Goal: Transaction & Acquisition: Purchase product/service

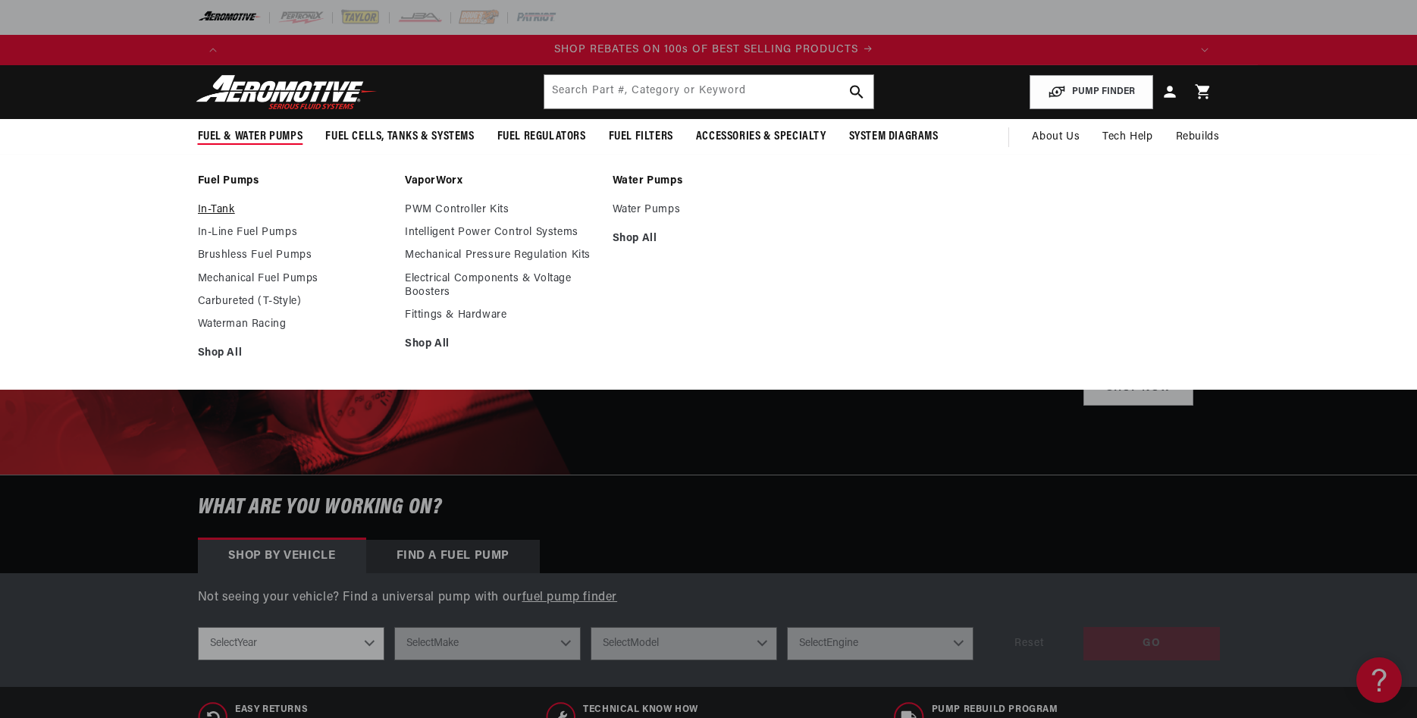
scroll to position [0, 1923]
click at [243, 255] on link "Brushless Fuel Pumps" at bounding box center [294, 256] width 193 height 14
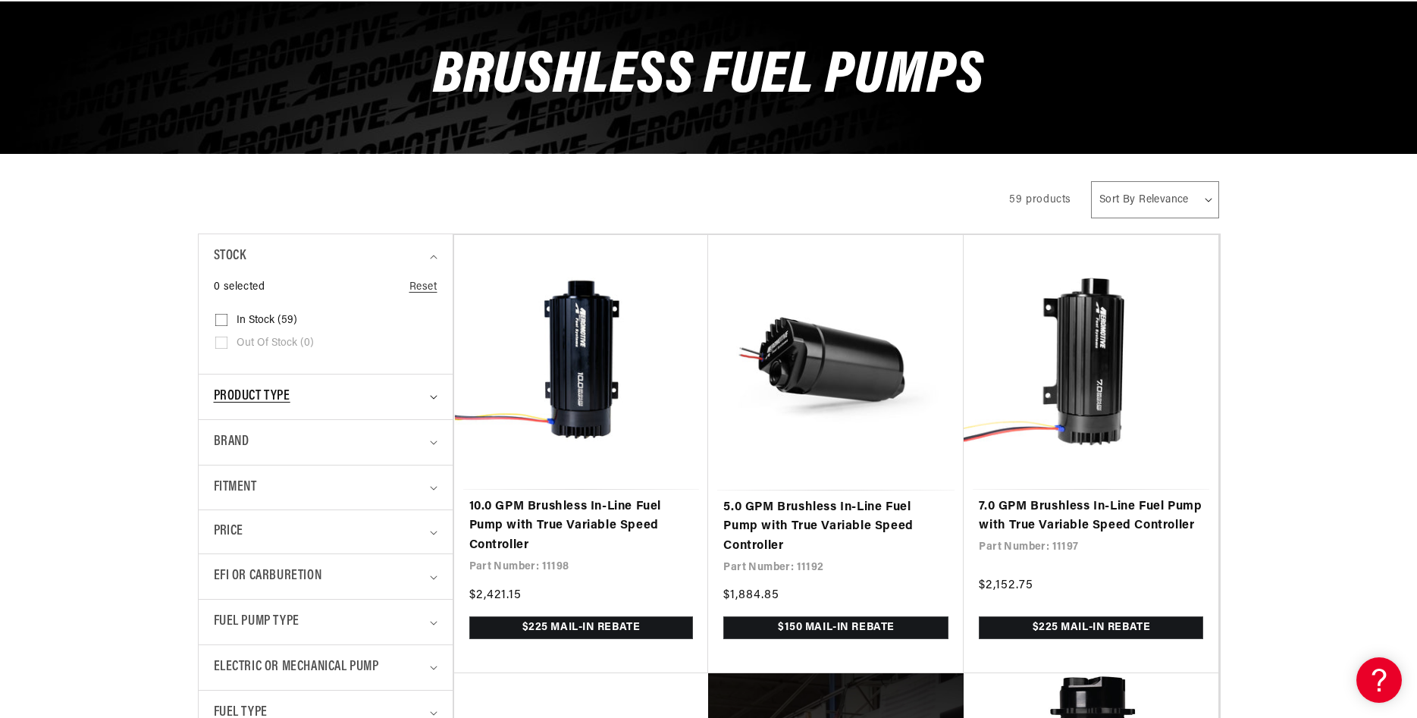
scroll to position [0, 962]
click at [431, 394] on summary "Product type" at bounding box center [326, 397] width 224 height 45
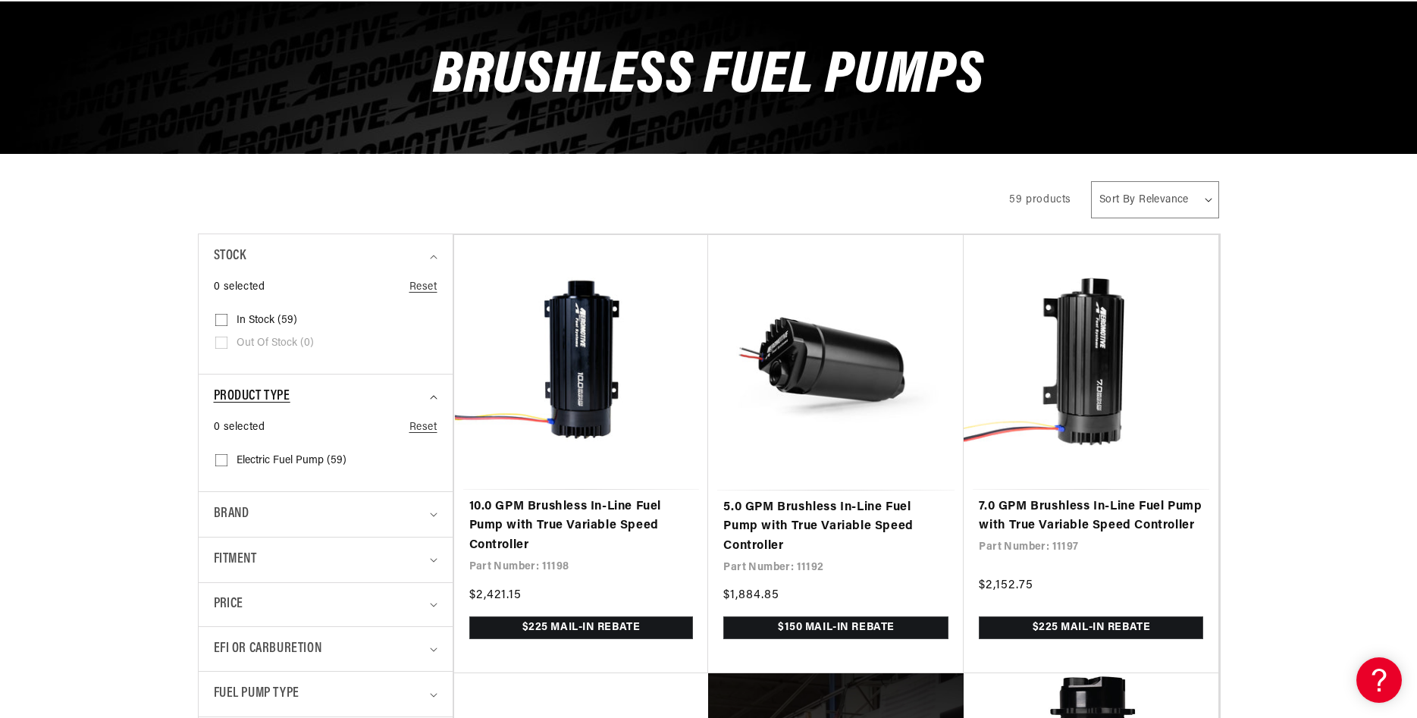
click at [431, 394] on summary "Product type" at bounding box center [326, 397] width 224 height 45
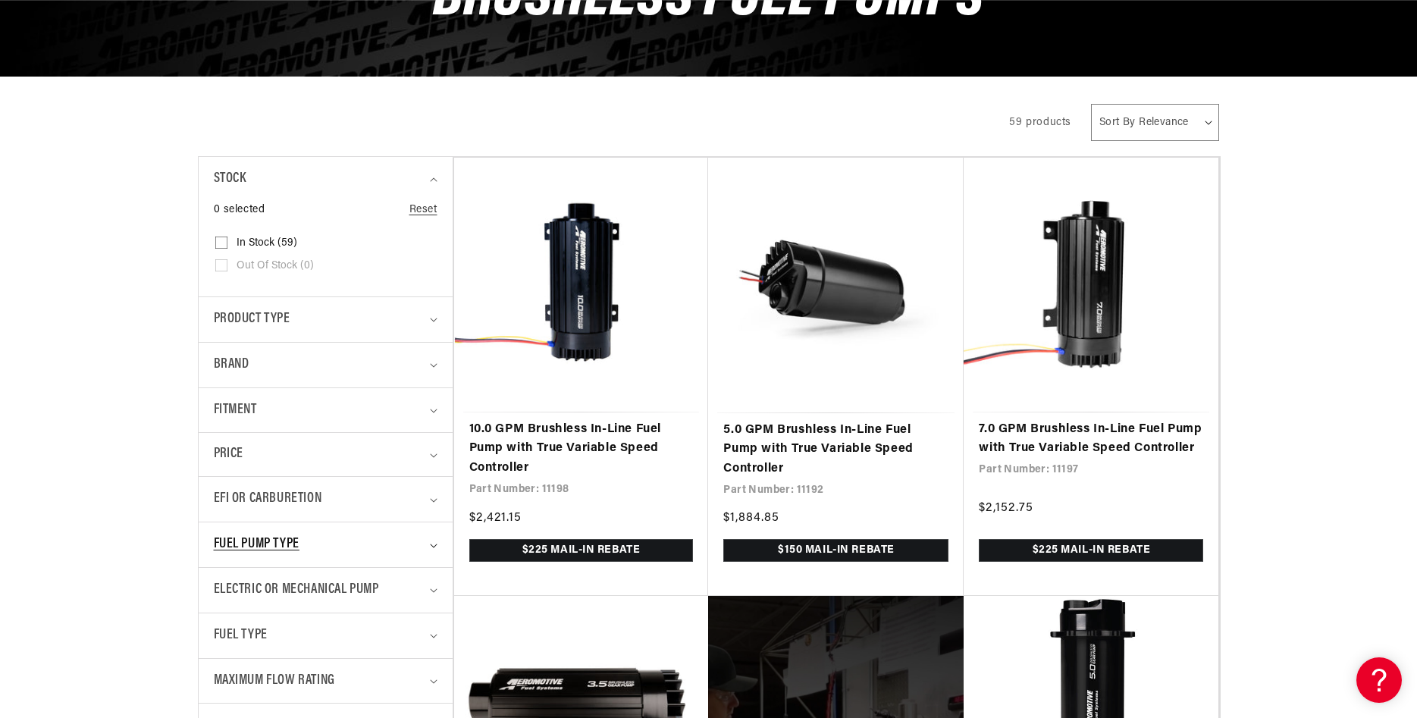
scroll to position [0, 1923]
click at [293, 534] on summary "Fuel Pump Type" at bounding box center [326, 544] width 224 height 45
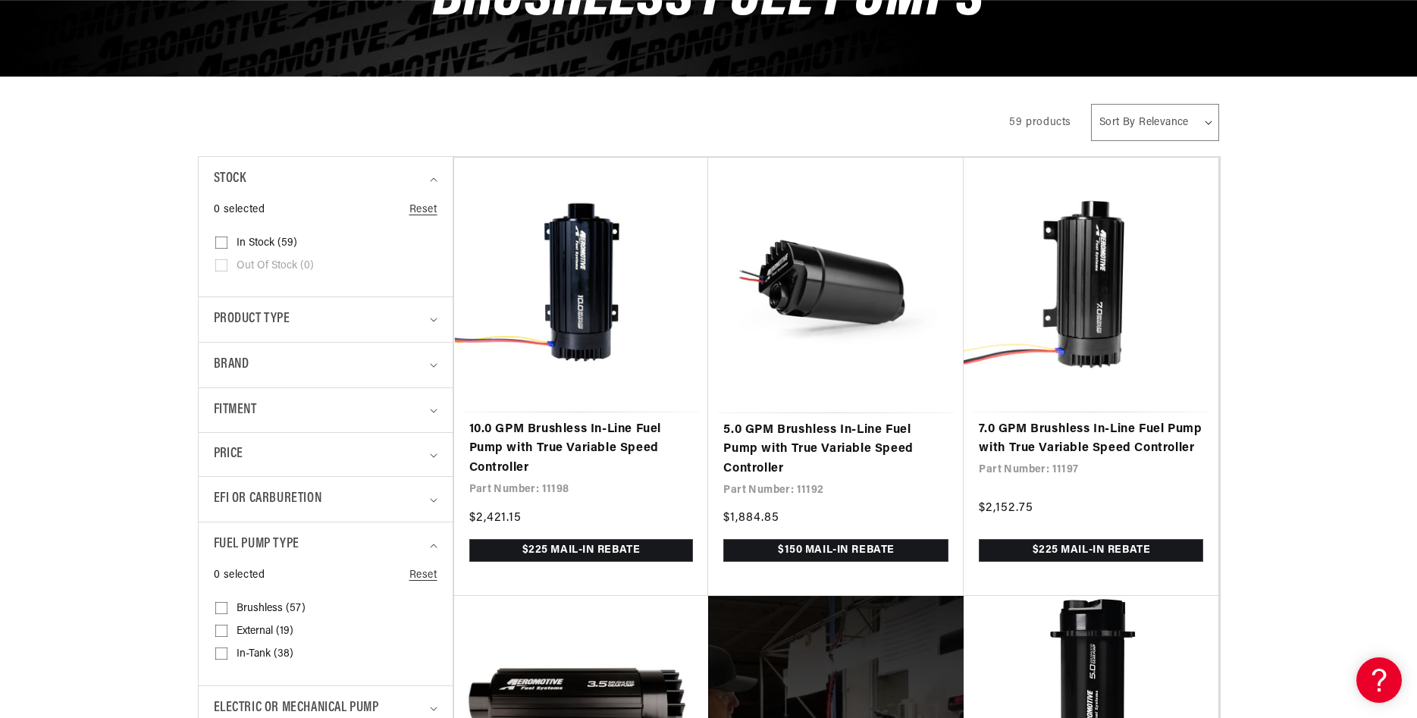
scroll to position [0, 2885]
click at [223, 609] on input "Brushless (57) Brushless (57 products)" at bounding box center [221, 611] width 12 height 12
checkbox input "true"
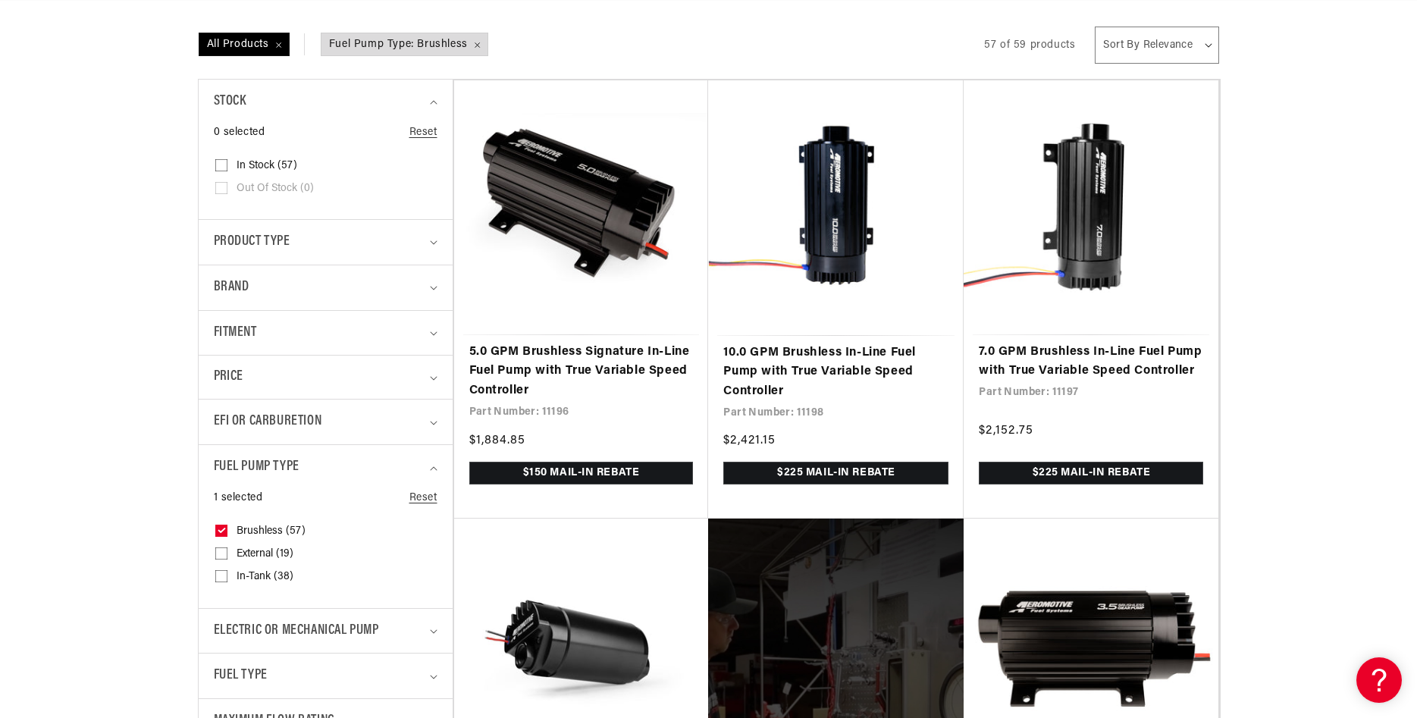
click at [222, 576] on input "In-Tank (38) In-Tank (38 products)" at bounding box center [221, 579] width 12 height 12
checkbox input "true"
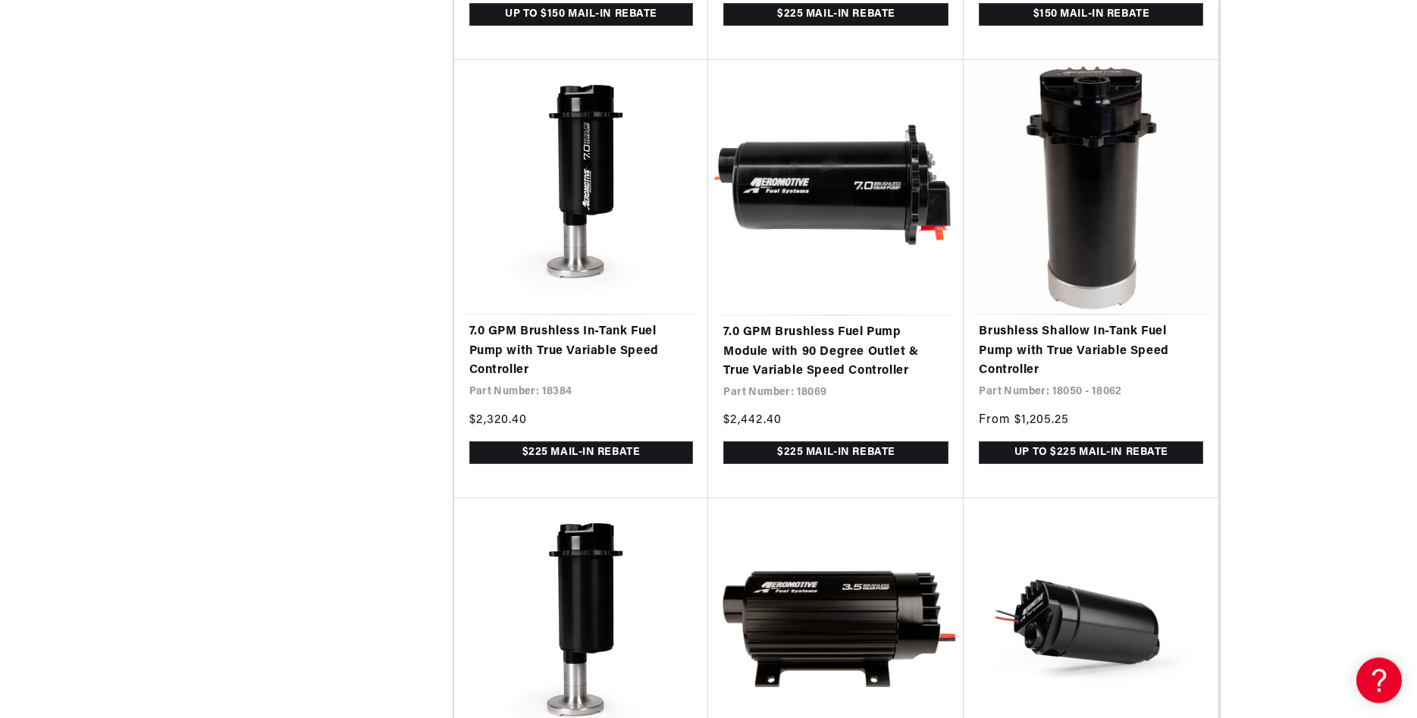
scroll to position [2939, 0]
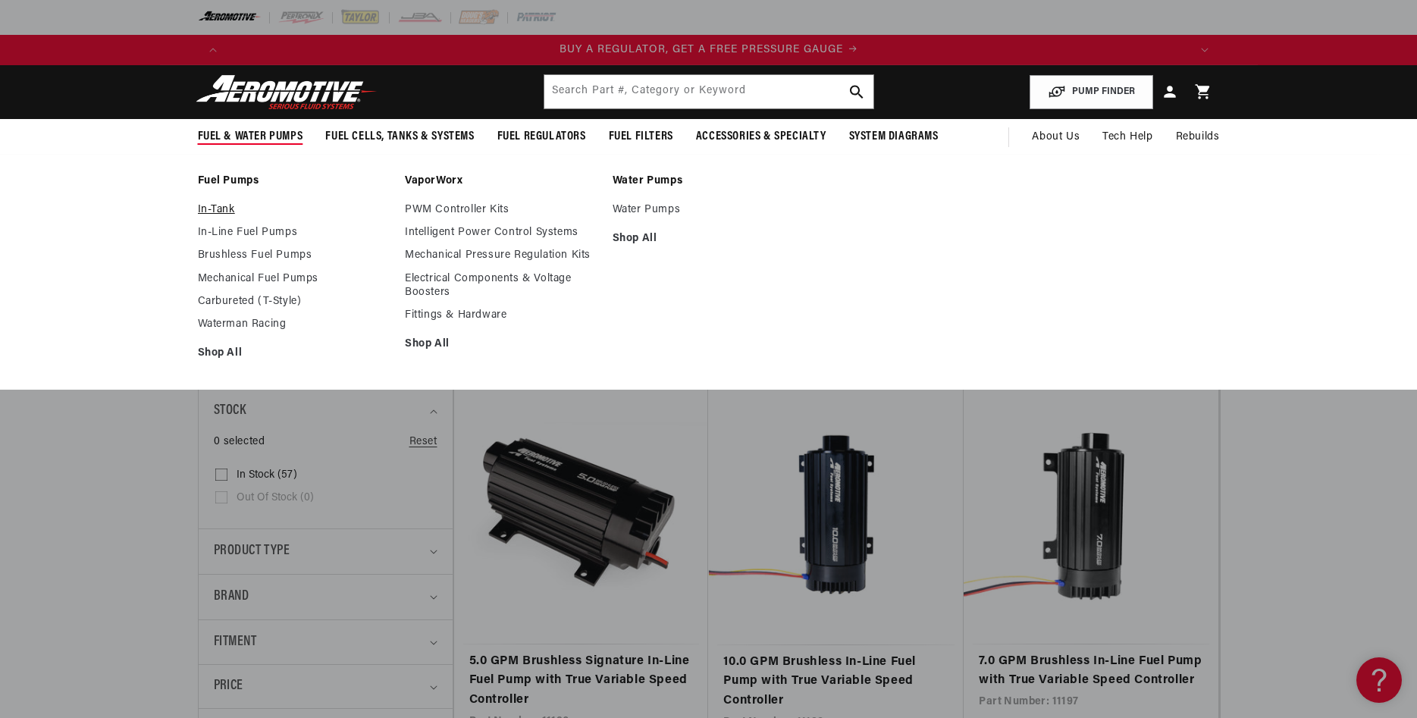
click at [227, 206] on link "In-Tank" at bounding box center [294, 210] width 193 height 14
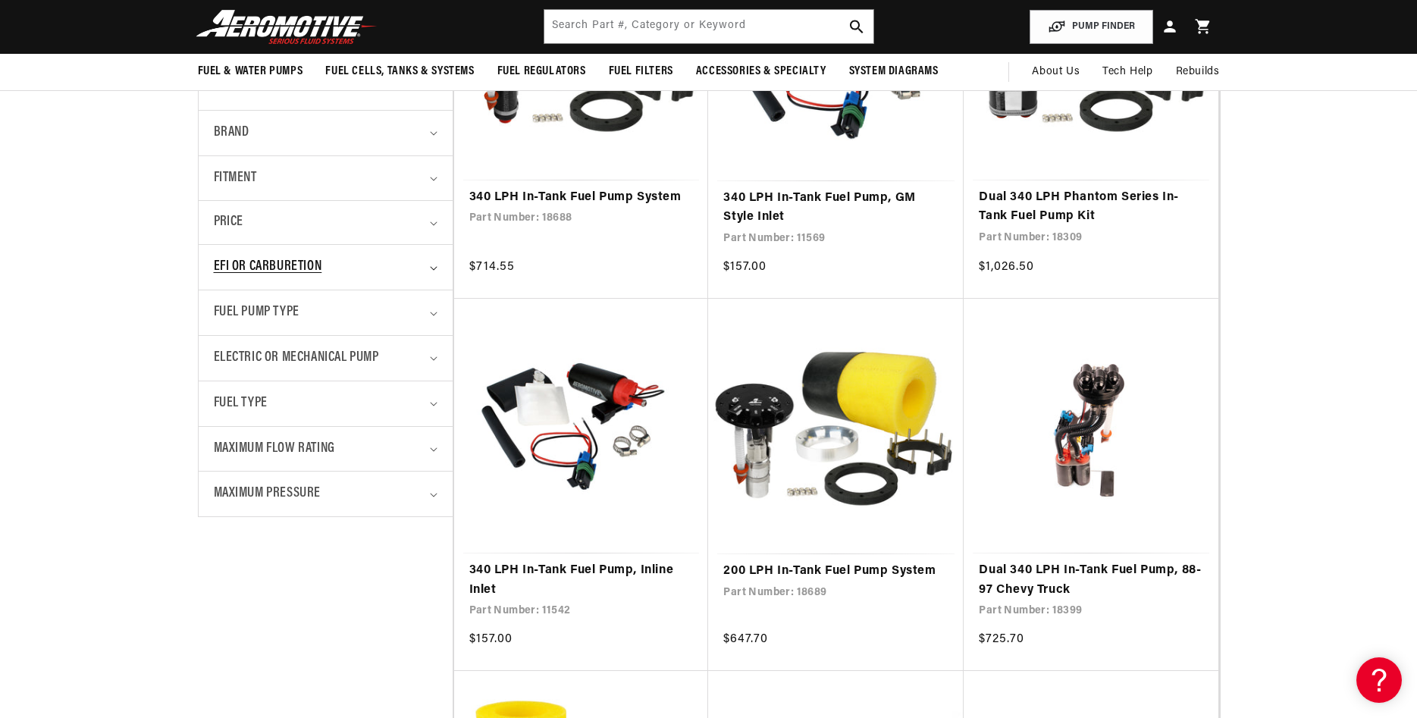
scroll to position [0, 1923]
click at [434, 265] on summary "EFI or Carburetion" at bounding box center [326, 267] width 224 height 45
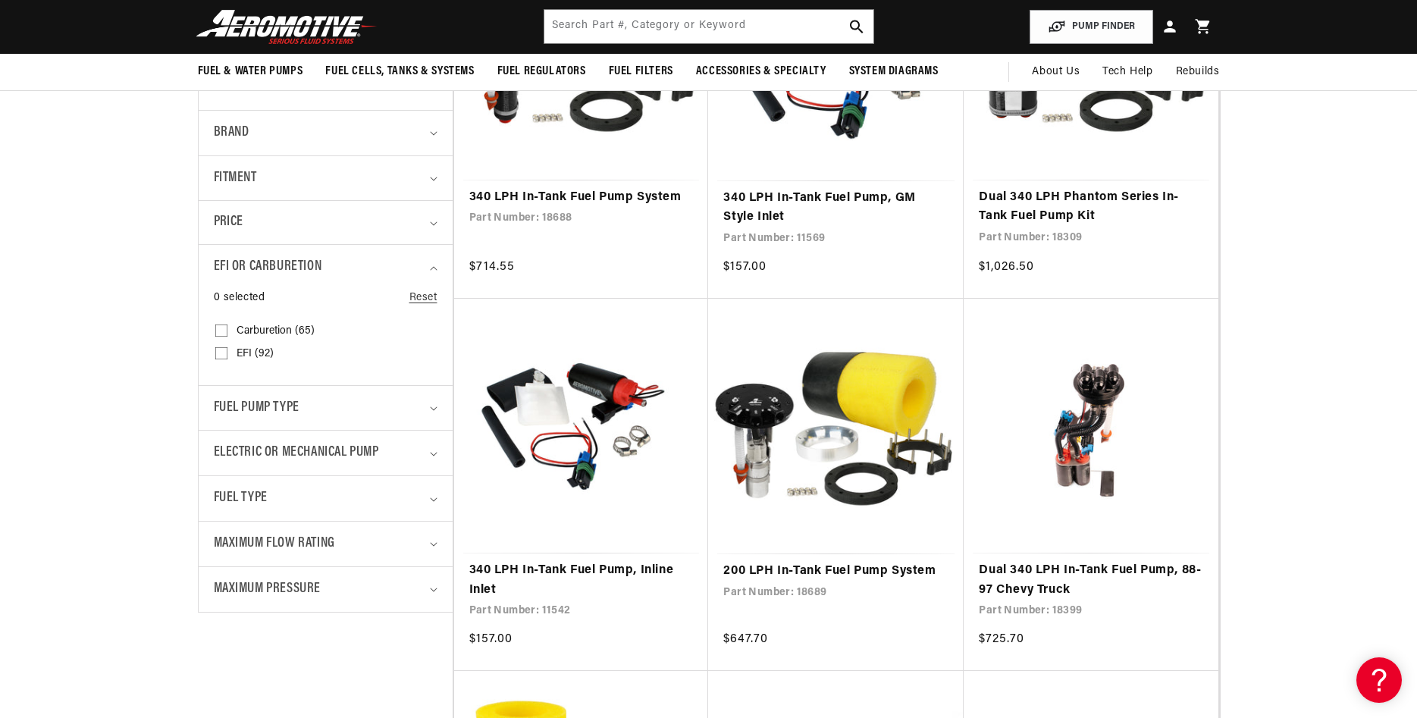
click at [218, 357] on input "EFI (92) EFI (92 products)" at bounding box center [221, 356] width 12 height 12
checkbox input "true"
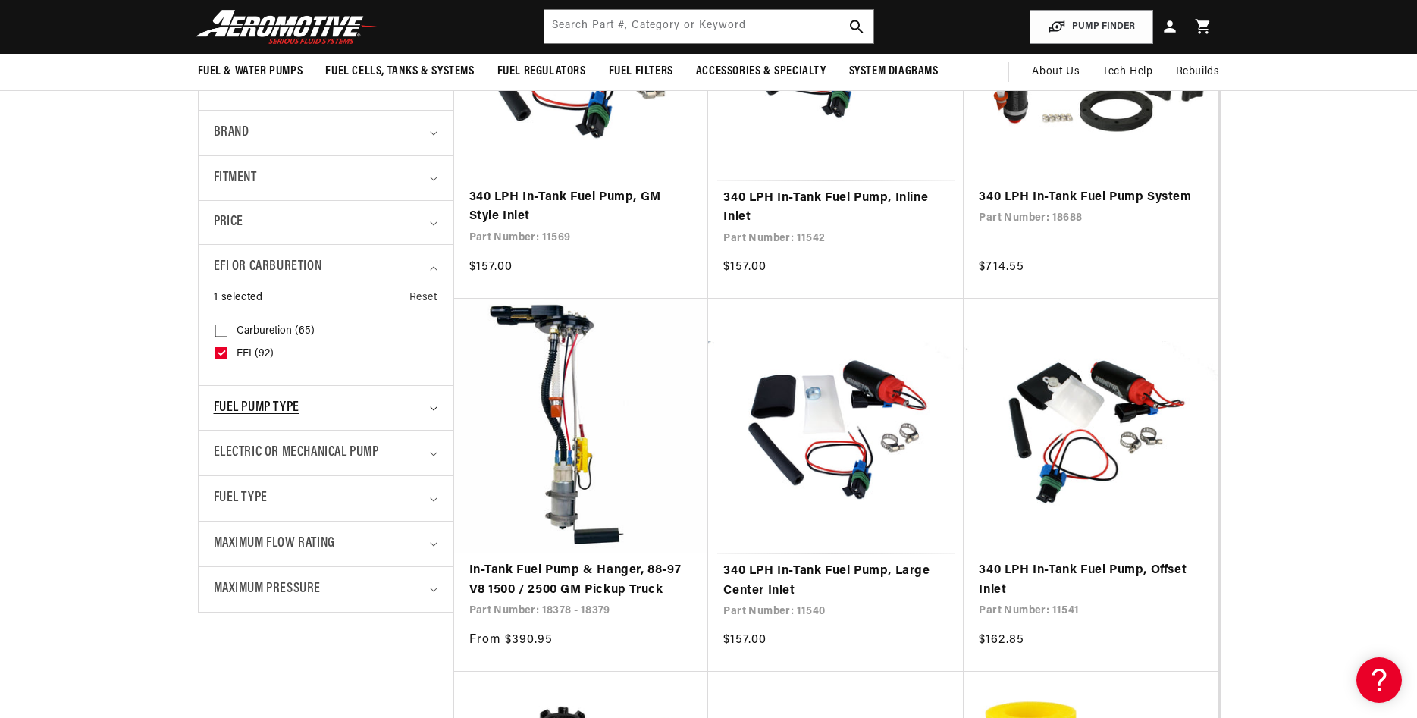
scroll to position [0, 2885]
click at [394, 408] on div "Fuel Pump Type" at bounding box center [319, 408] width 211 height 22
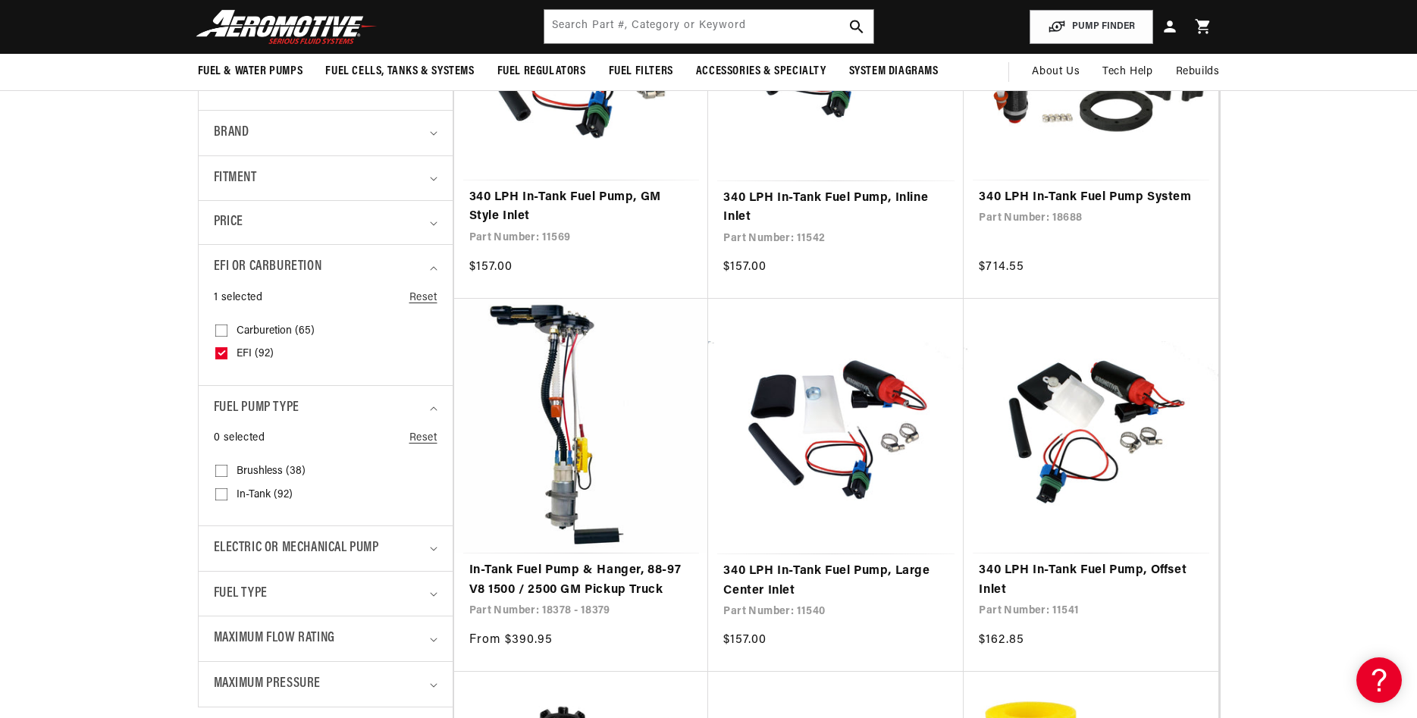
click at [220, 494] on input "In-Tank (92) In-Tank (92 products)" at bounding box center [221, 497] width 12 height 12
checkbox input "true"
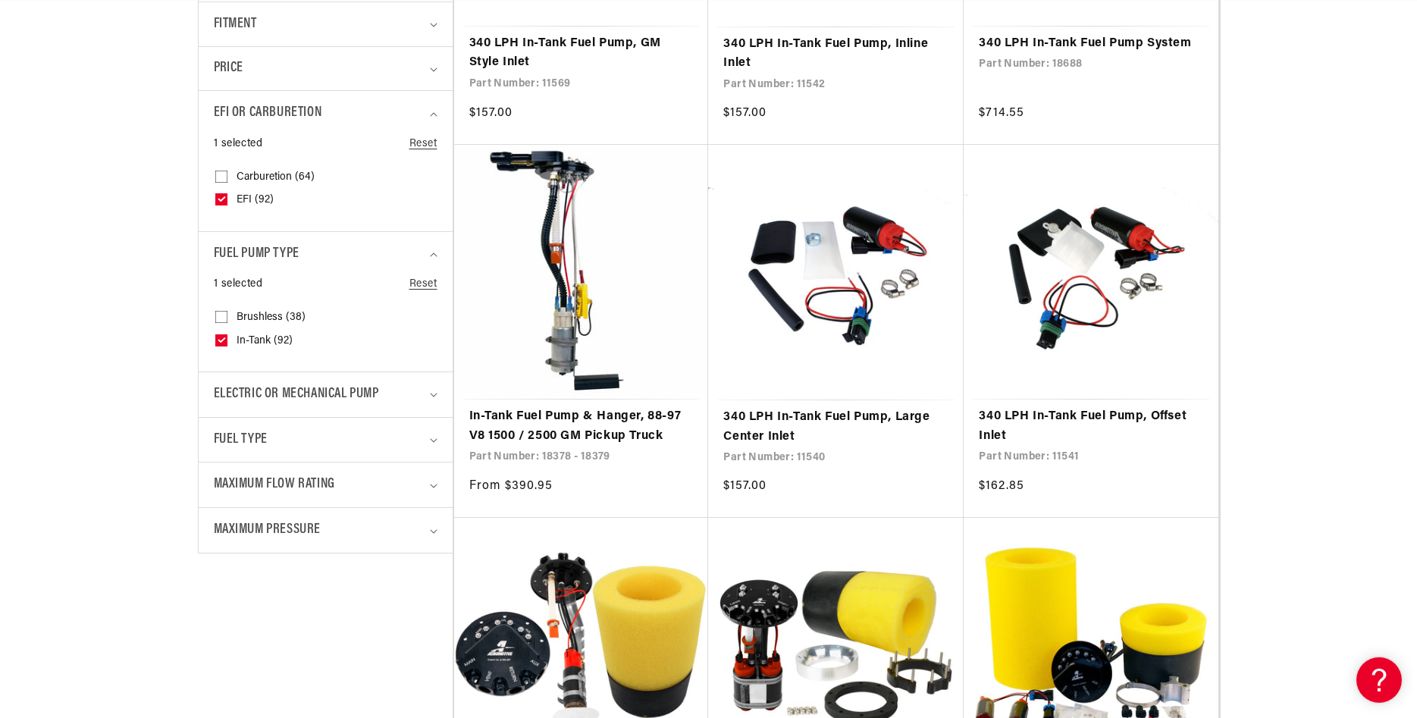
scroll to position [619, 0]
click at [426, 394] on summary "Electric or Mechanical Pump" at bounding box center [326, 394] width 224 height 45
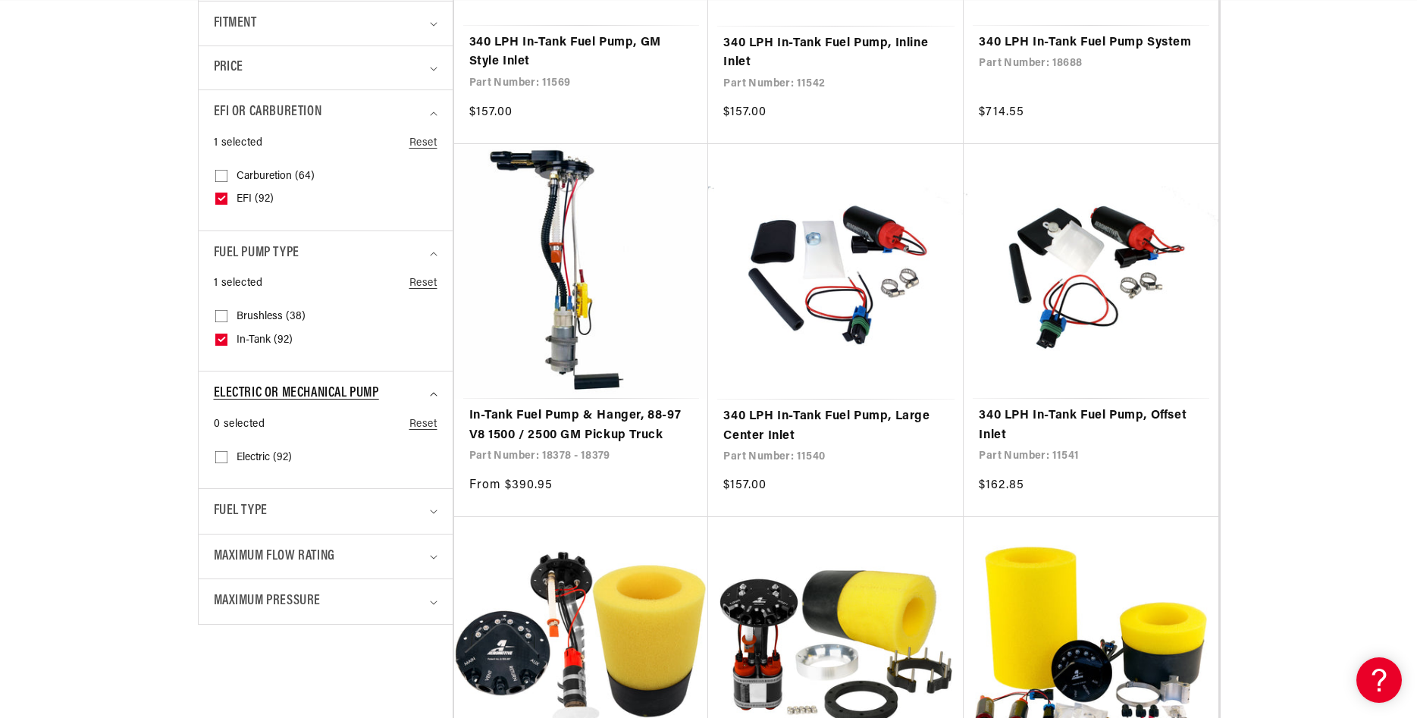
click at [426, 394] on summary "Electric or Mechanical Pump" at bounding box center [326, 394] width 224 height 45
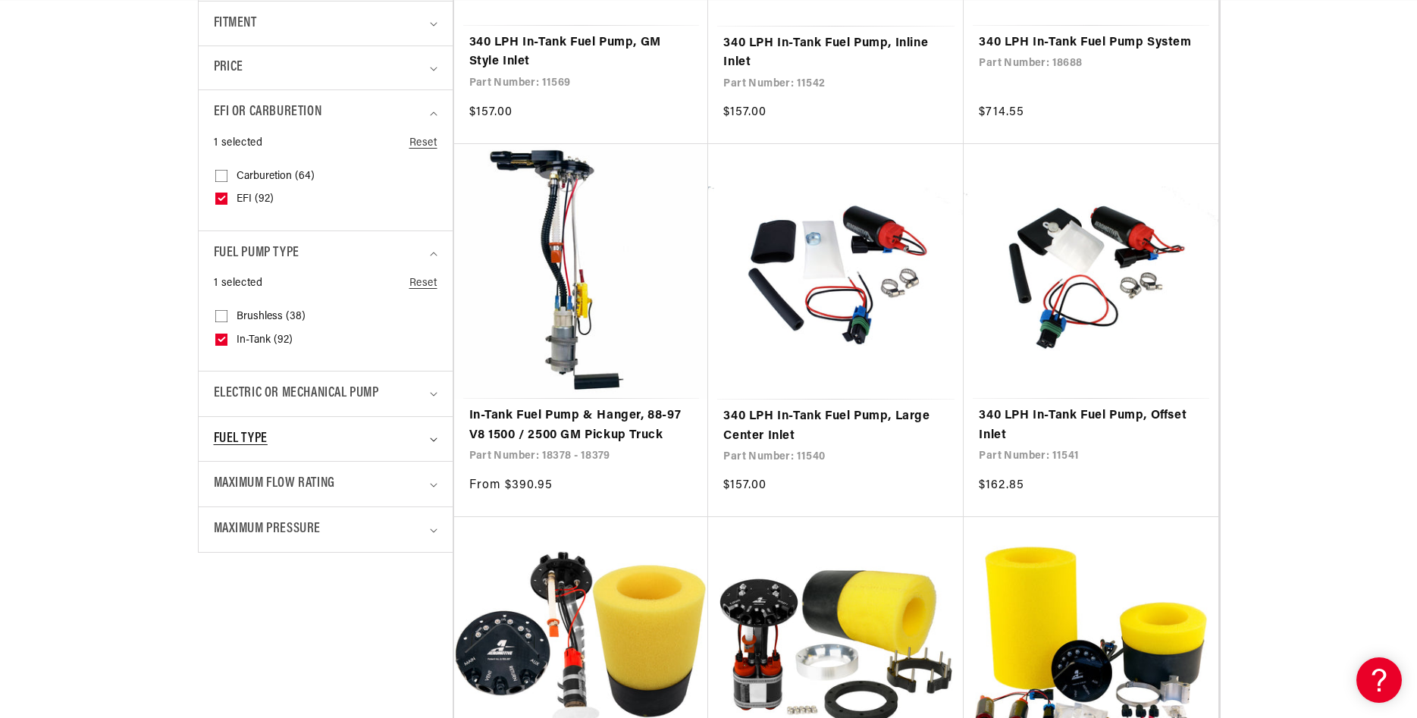
click at [431, 438] on icon "Fuel Type (0 selected)" at bounding box center [433, 440] width 7 height 4
click at [224, 504] on input "E85 (25) E85 (25 products)" at bounding box center [221, 505] width 12 height 12
checkbox input "true"
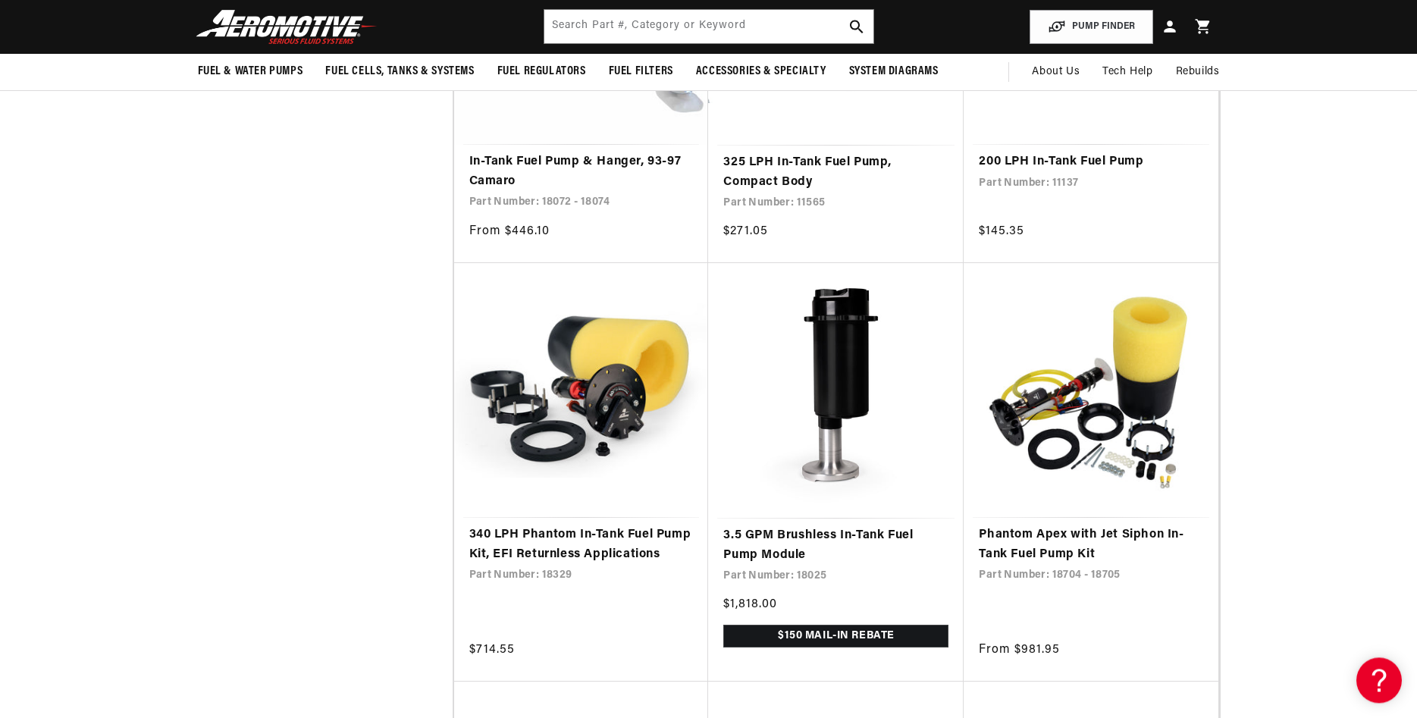
scroll to position [1083, 0]
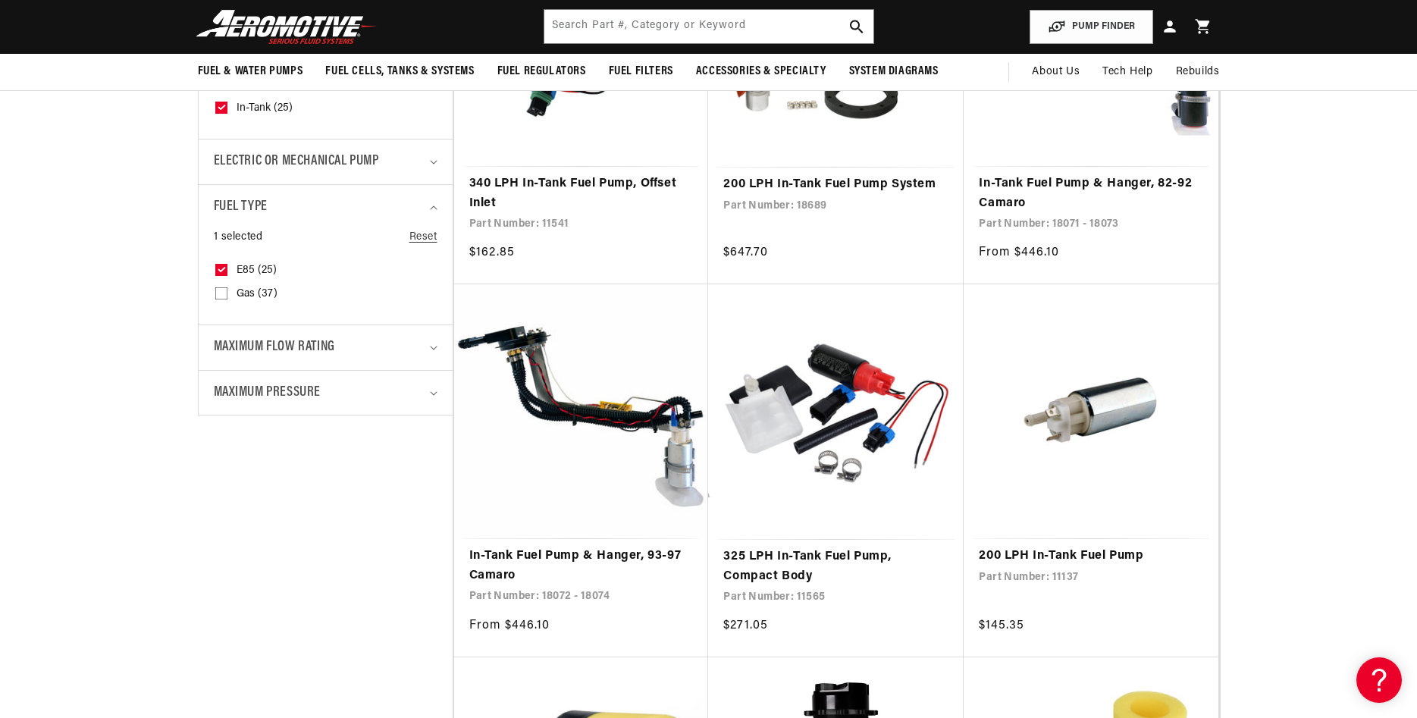
click at [220, 293] on input "Gas (37) Gas (37 products)" at bounding box center [221, 296] width 12 height 12
checkbox input "true"
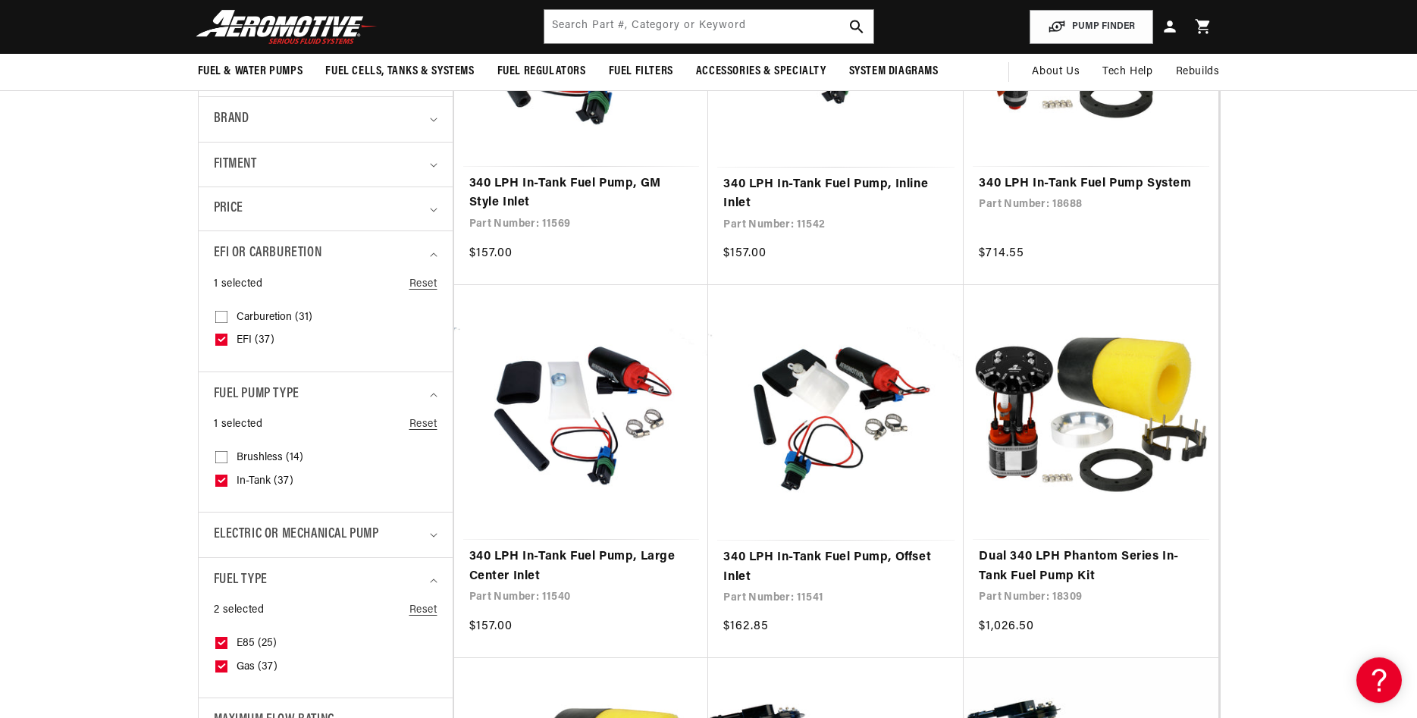
scroll to position [0, 783]
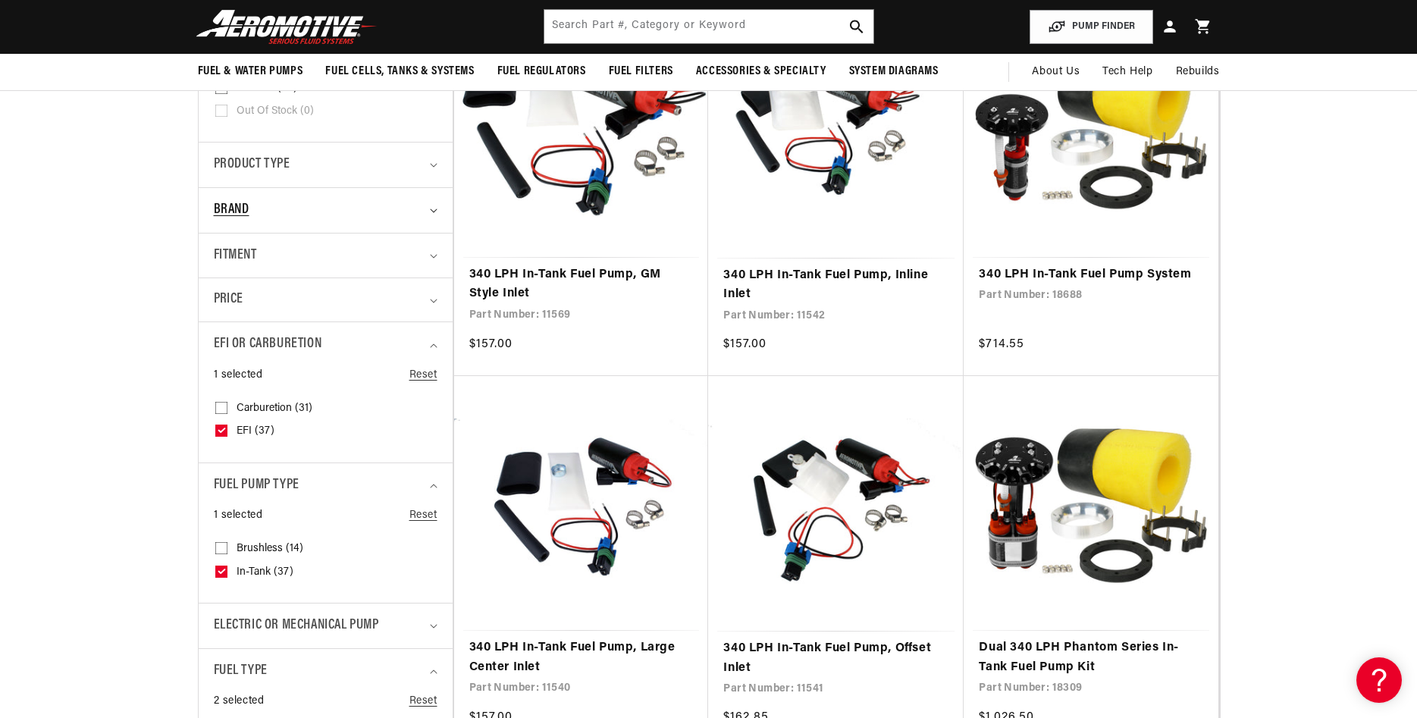
click at [431, 218] on summary "Brand" at bounding box center [326, 210] width 224 height 45
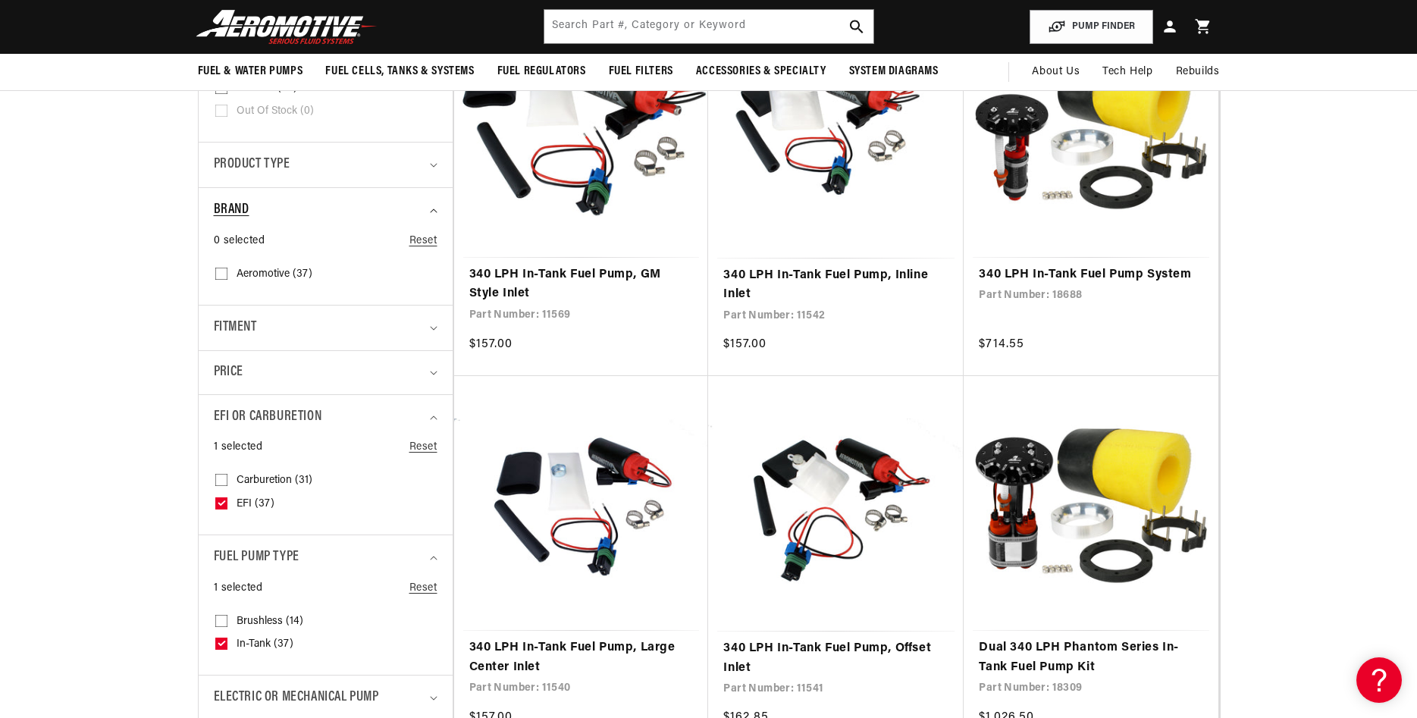
scroll to position [0, 1923]
click at [431, 218] on summary "Brand" at bounding box center [326, 210] width 224 height 45
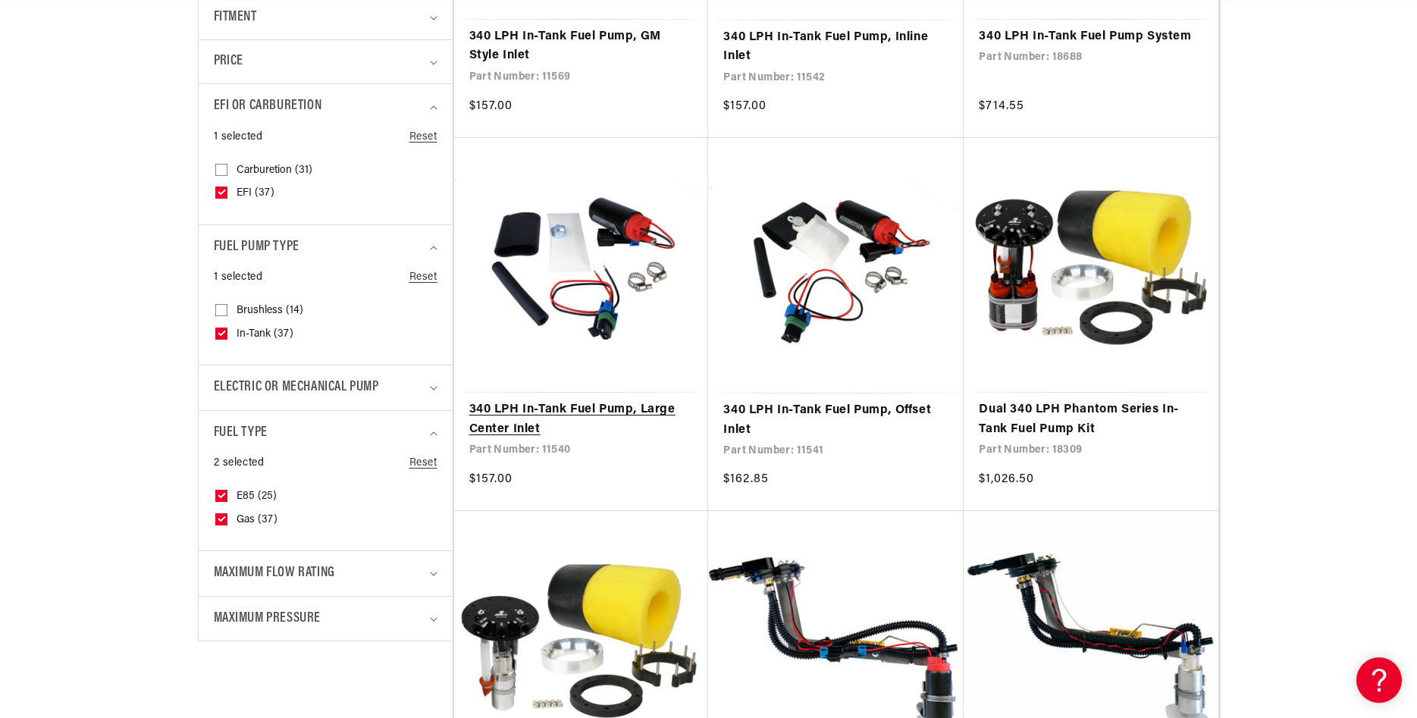
scroll to position [696, 0]
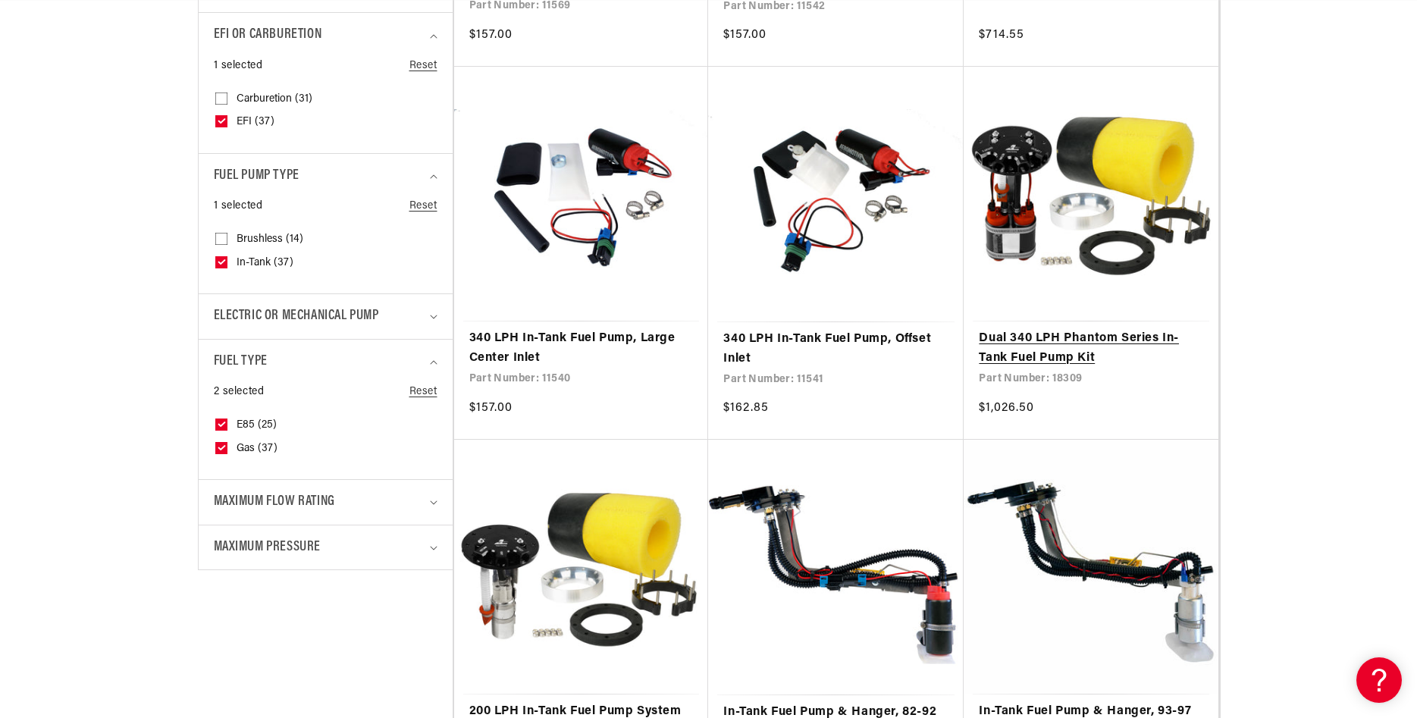
click at [1010, 329] on link "Dual 340 LPH Phantom Series In-Tank Fuel Pump Kit" at bounding box center [1091, 348] width 224 height 39
click at [1023, 329] on link "Dual 340 LPH Phantom Series In-Tank Fuel Pump Kit" at bounding box center [1091, 348] width 224 height 39
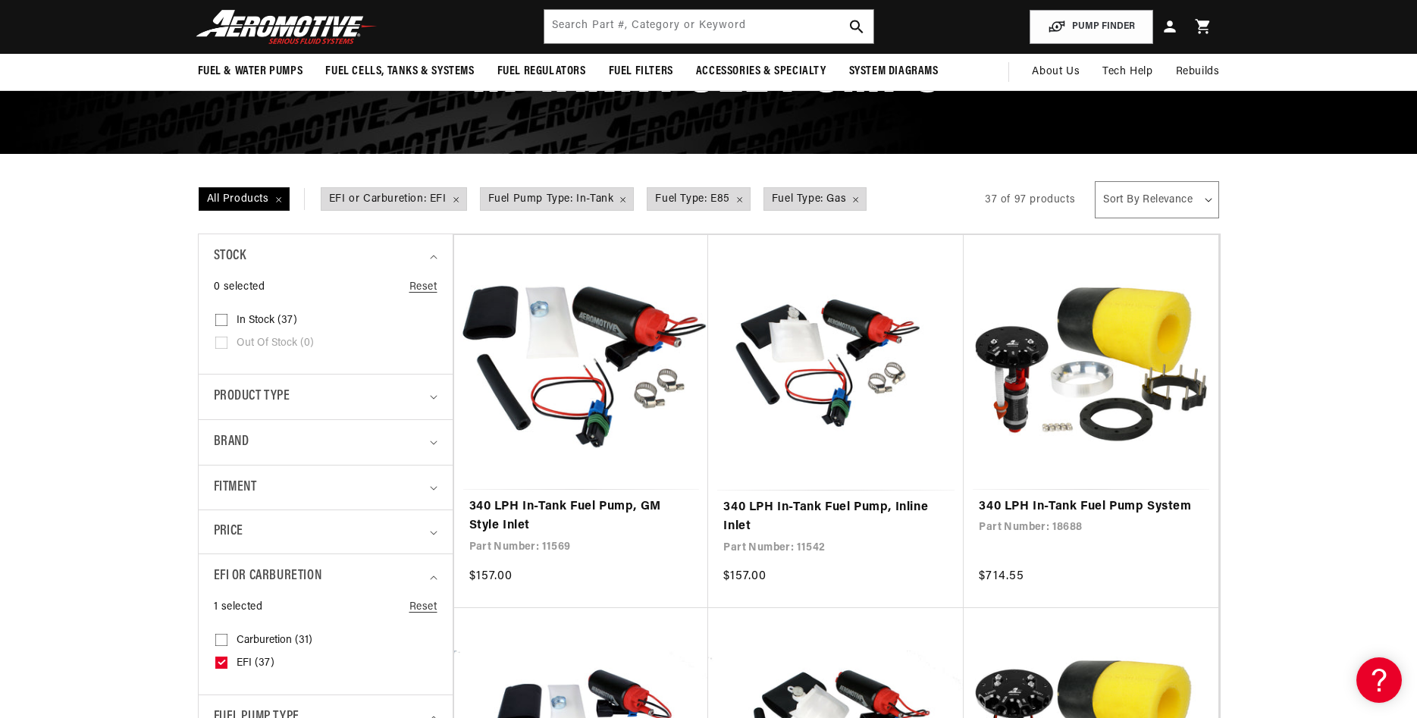
scroll to position [0, 1923]
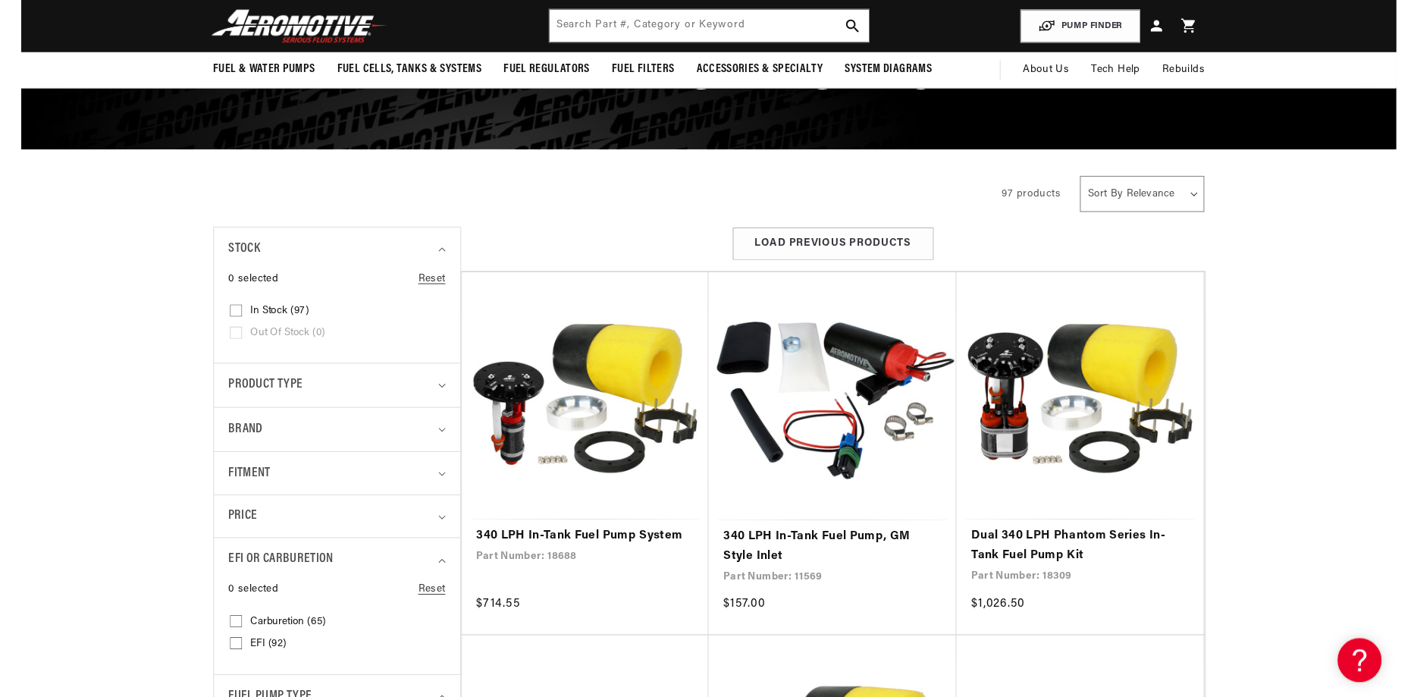
scroll to position [0, 2885]
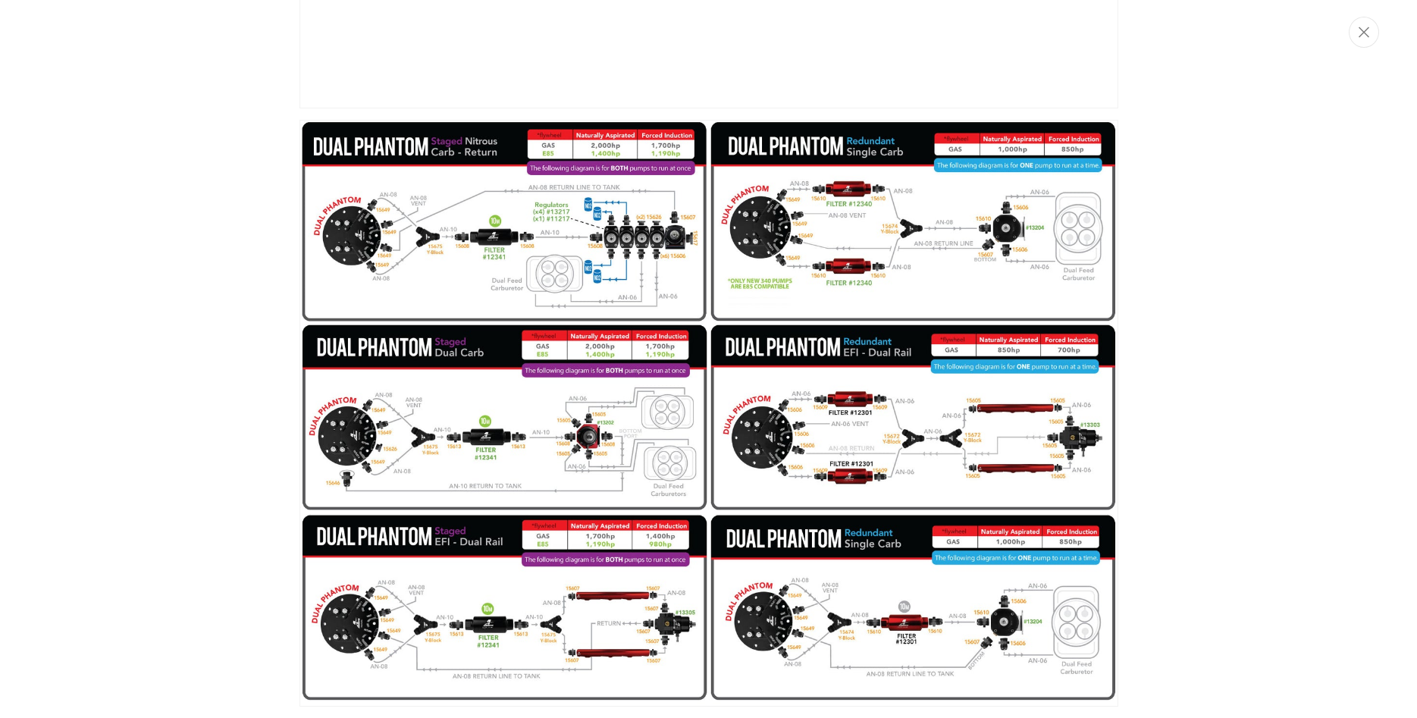
scroll to position [0, 1923]
click at [485, 636] on img "Media gallery" at bounding box center [709, 413] width 819 height 587
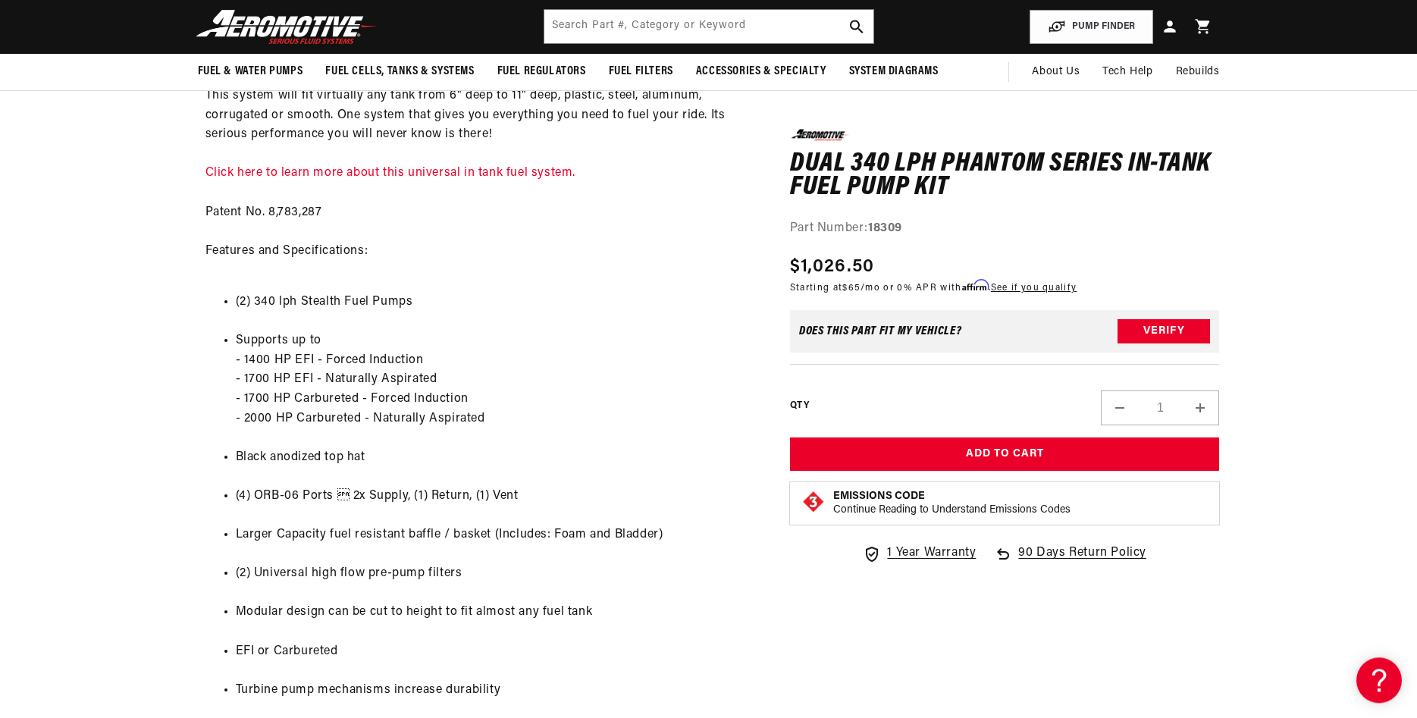
scroll to position [1392, 0]
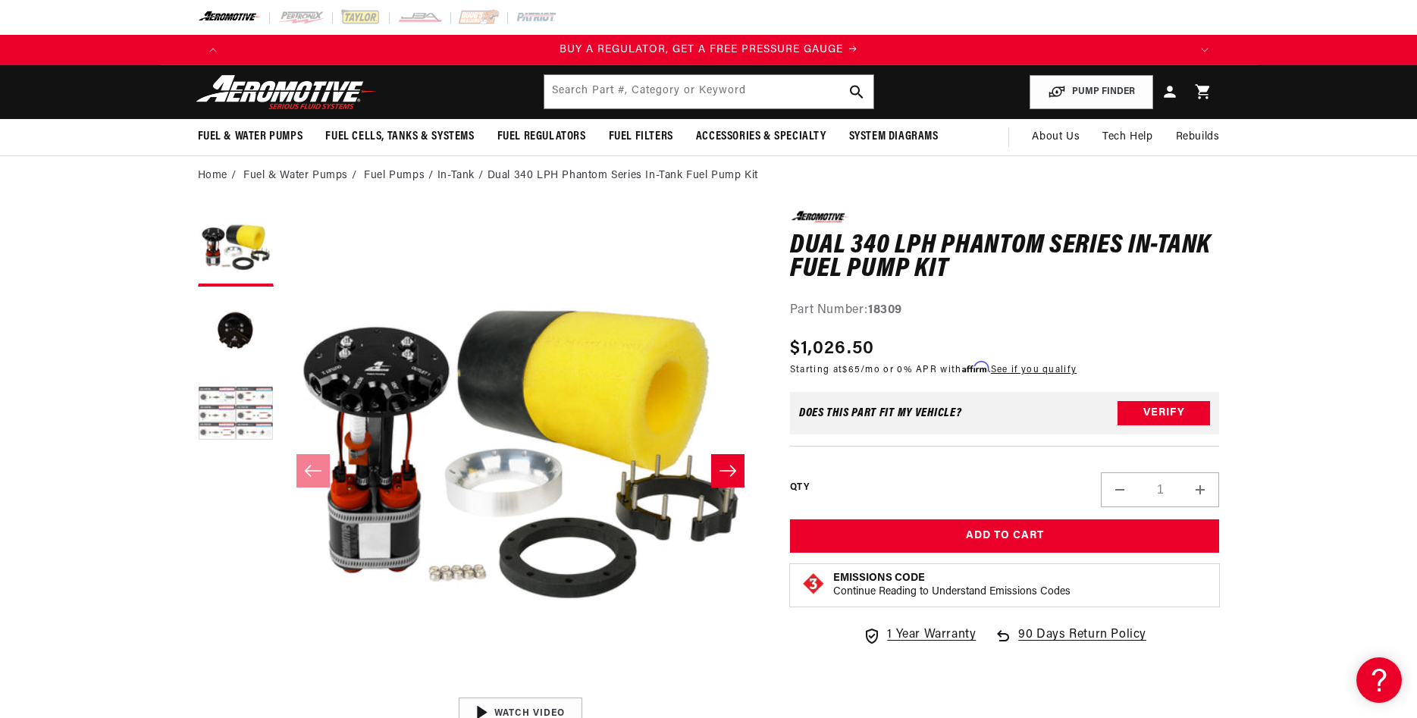
click at [212, 403] on button "Load image 3 in gallery view" at bounding box center [236, 416] width 76 height 76
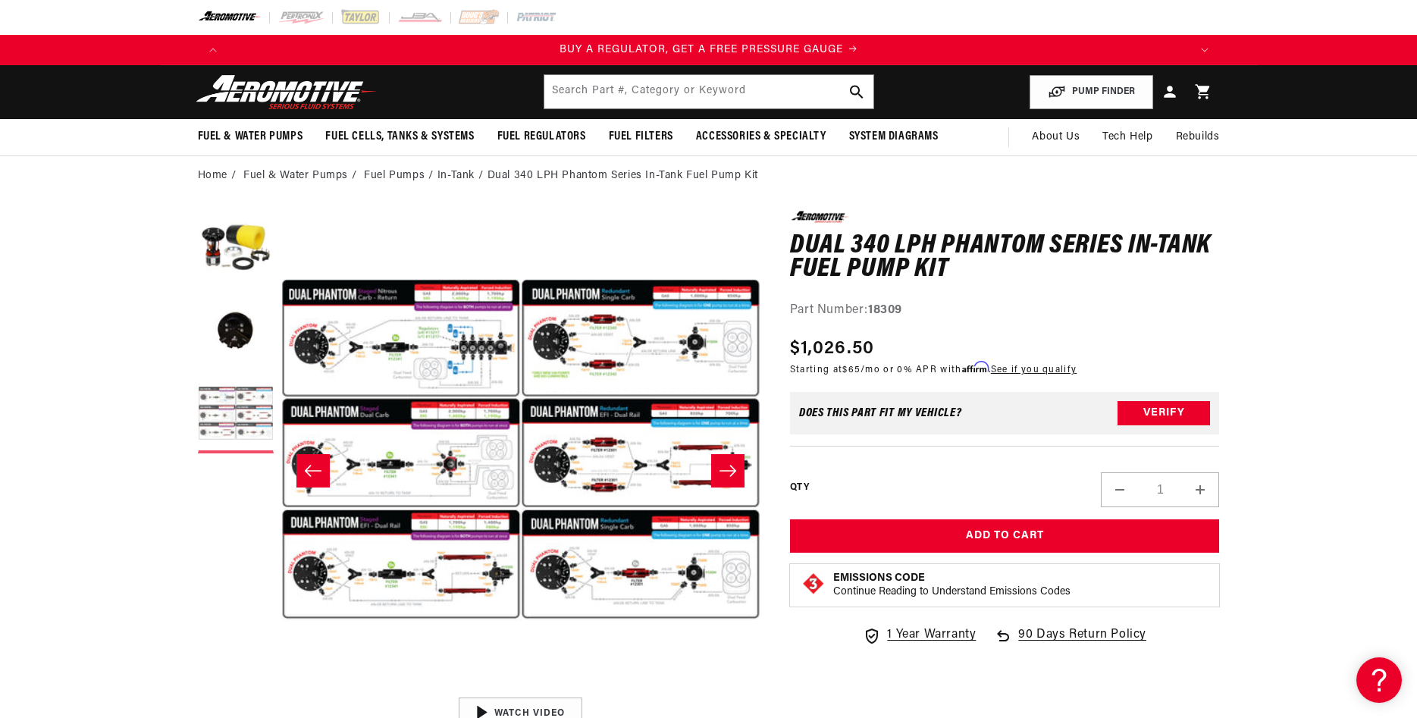
scroll to position [0, 958]
click at [281, 690] on button "Open media 3 in modal" at bounding box center [281, 690] width 0 height 0
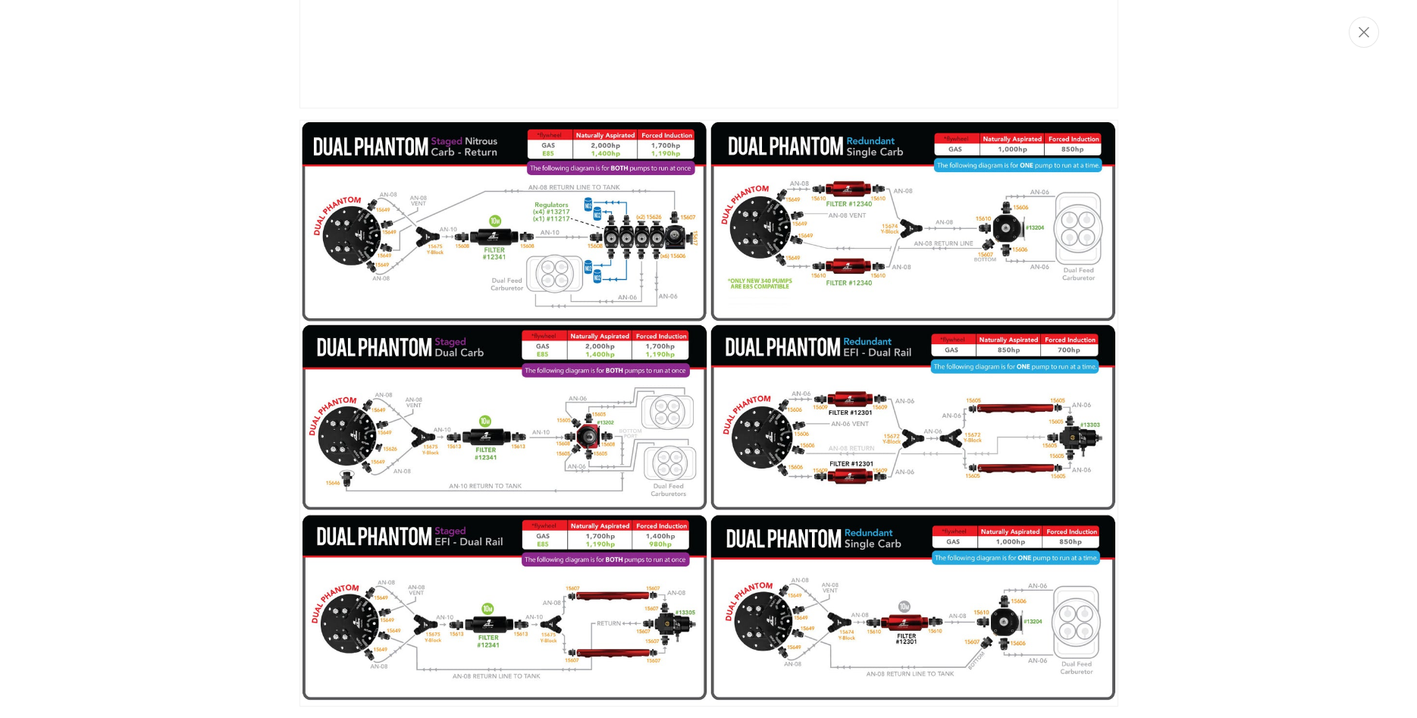
scroll to position [1, 478]
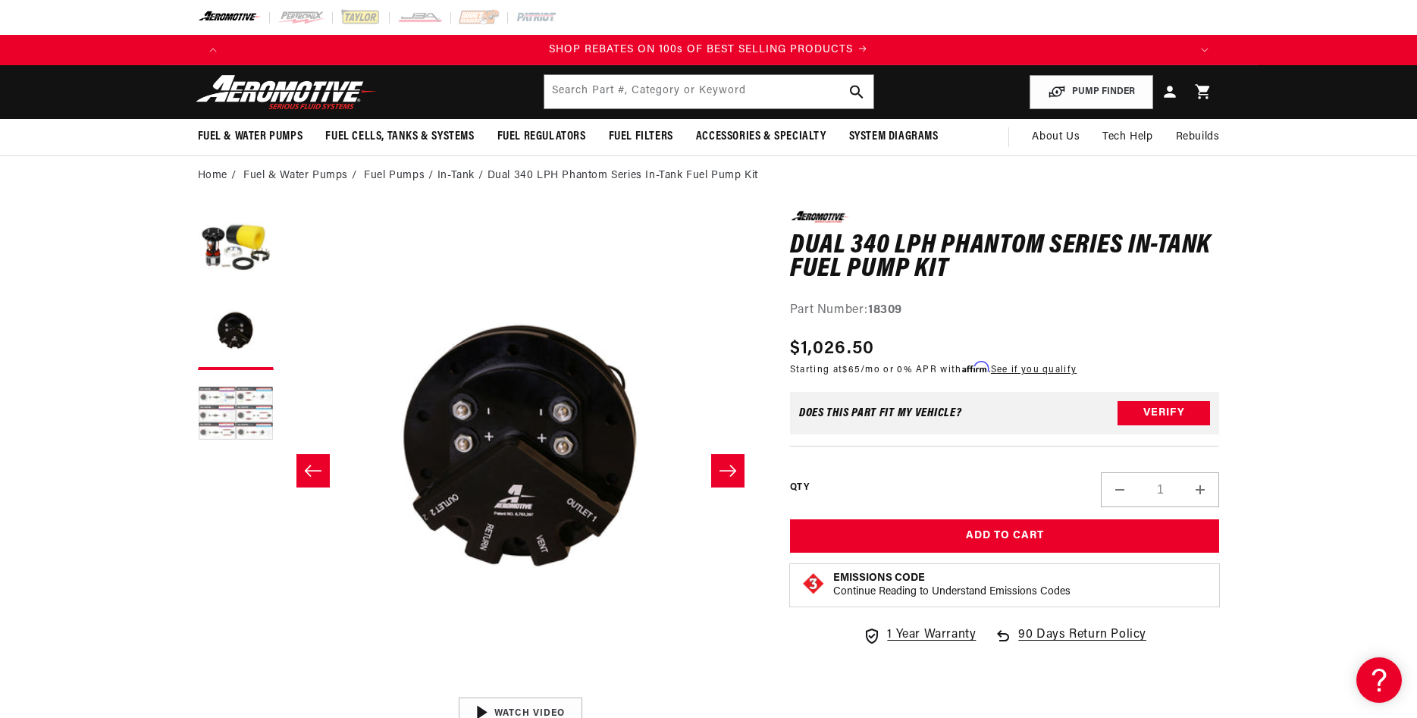
click at [220, 404] on button "Load image 3 in gallery view" at bounding box center [236, 416] width 76 height 76
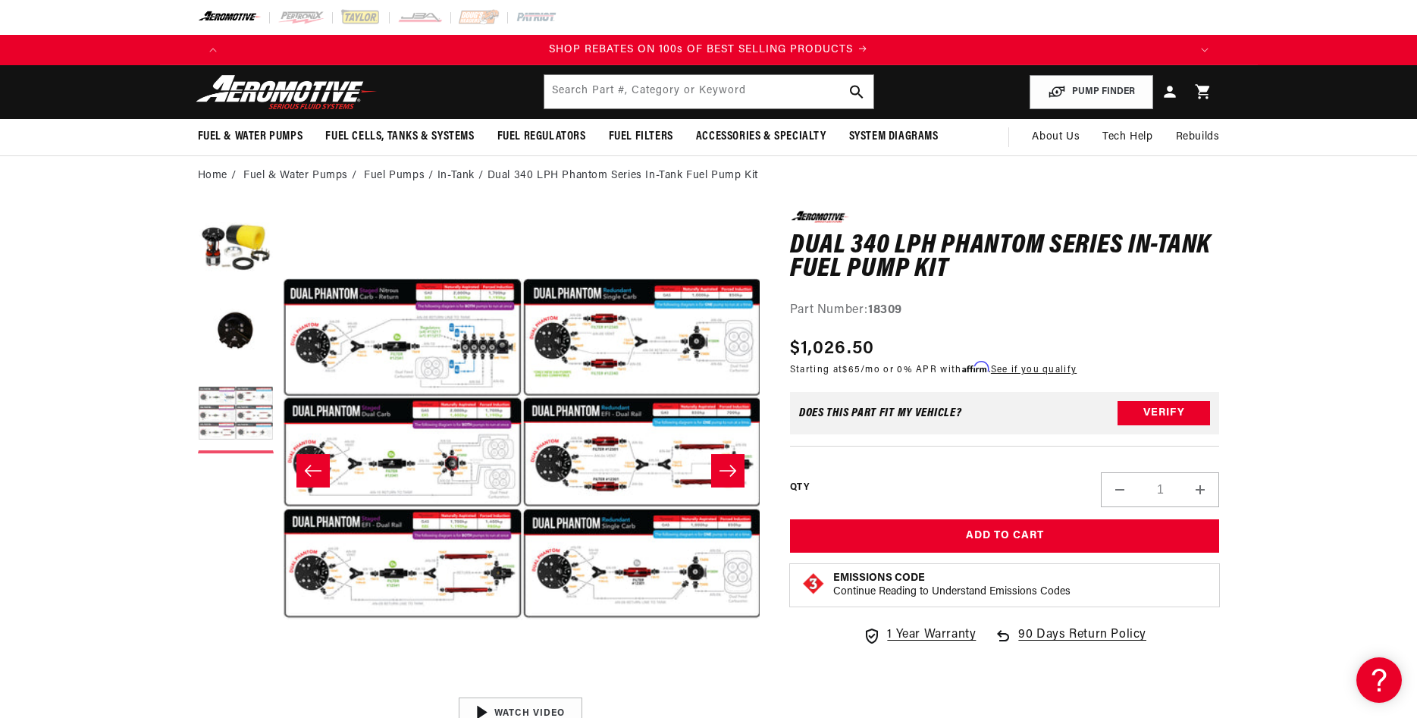
scroll to position [1, 957]
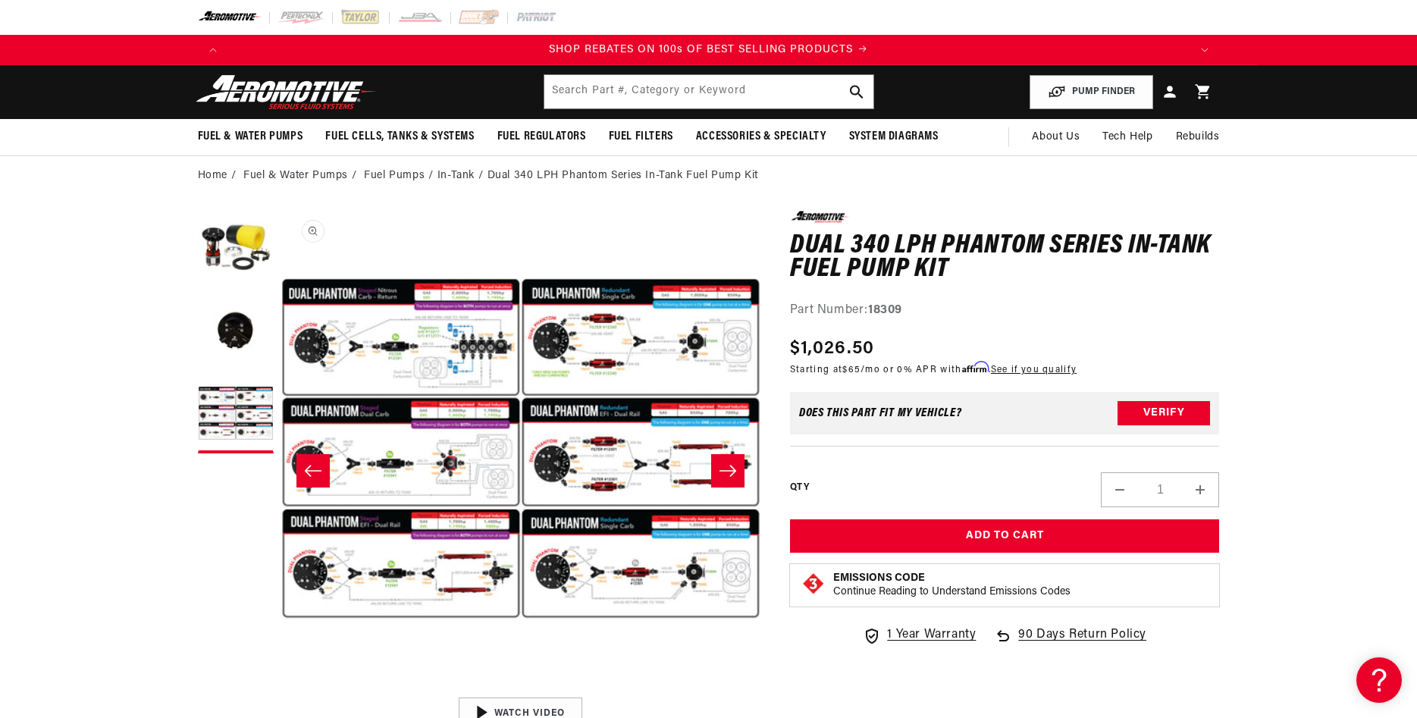
click at [281, 689] on button "Open media 3 in modal" at bounding box center [281, 689] width 0 height 0
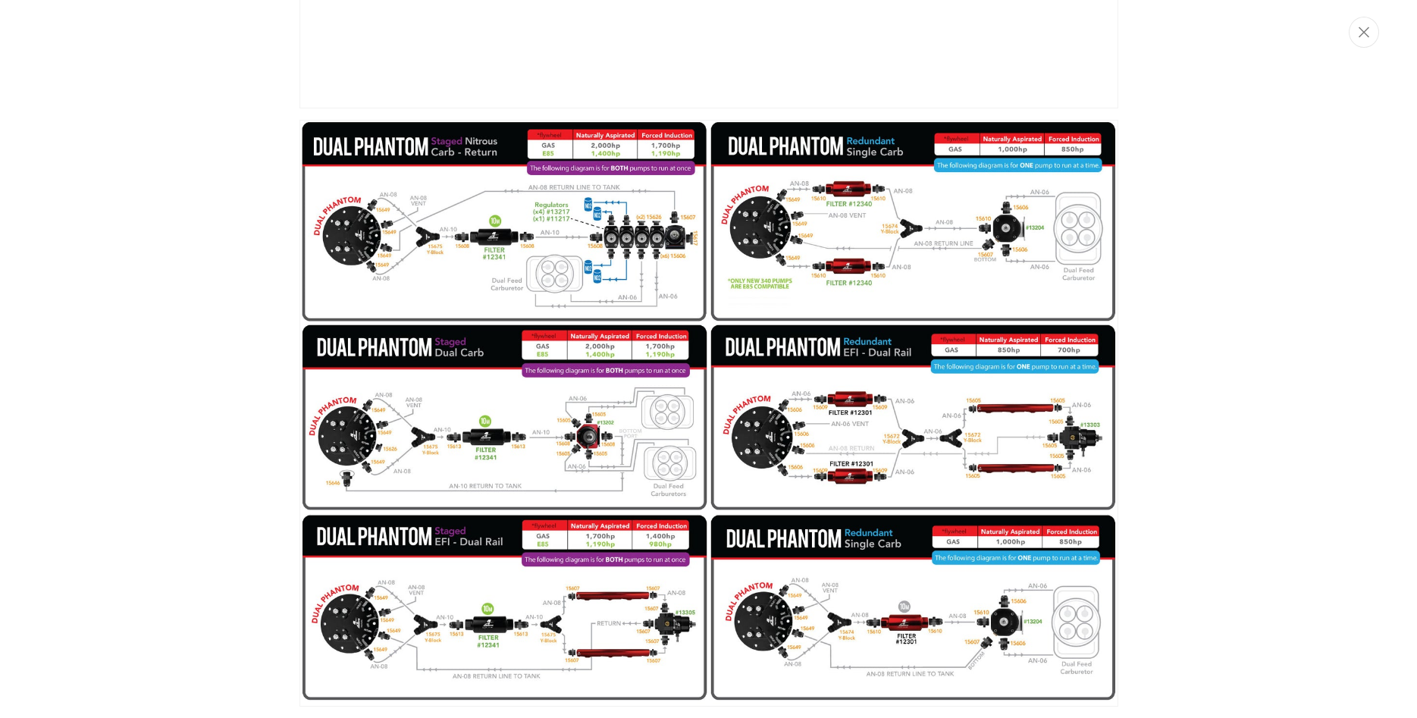
scroll to position [0, 2885]
click at [514, 441] on img "Media gallery" at bounding box center [709, 413] width 819 height 587
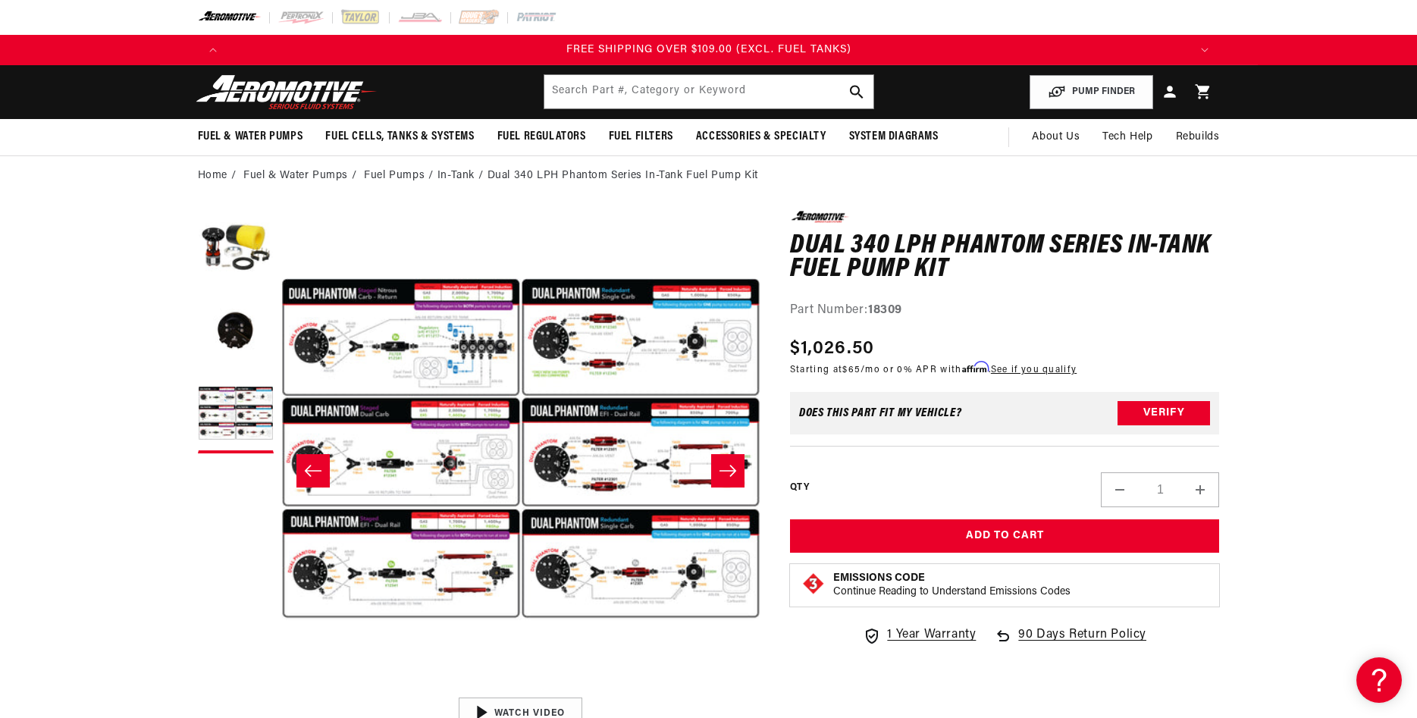
click at [281, 689] on button "Open media 3 in modal" at bounding box center [281, 689] width 0 height 0
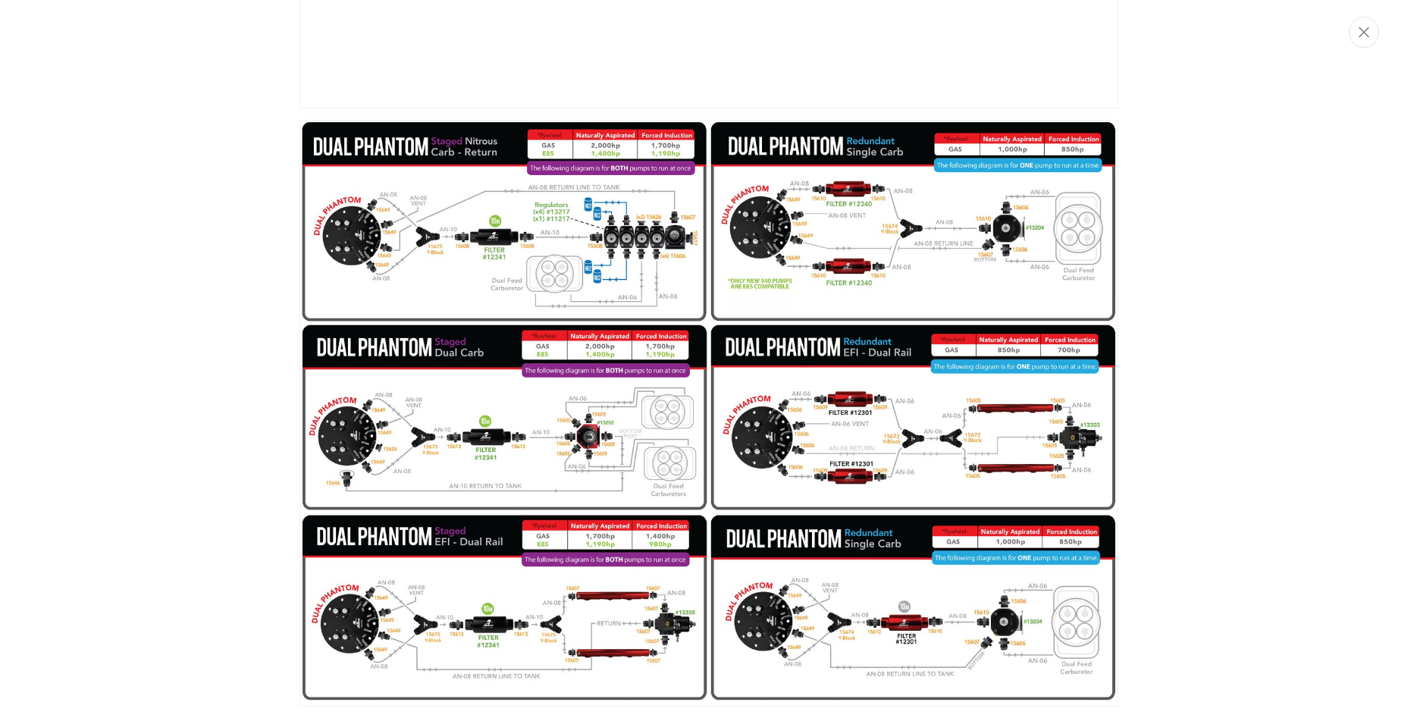
scroll to position [0, 0]
